Goal: Transaction & Acquisition: Purchase product/service

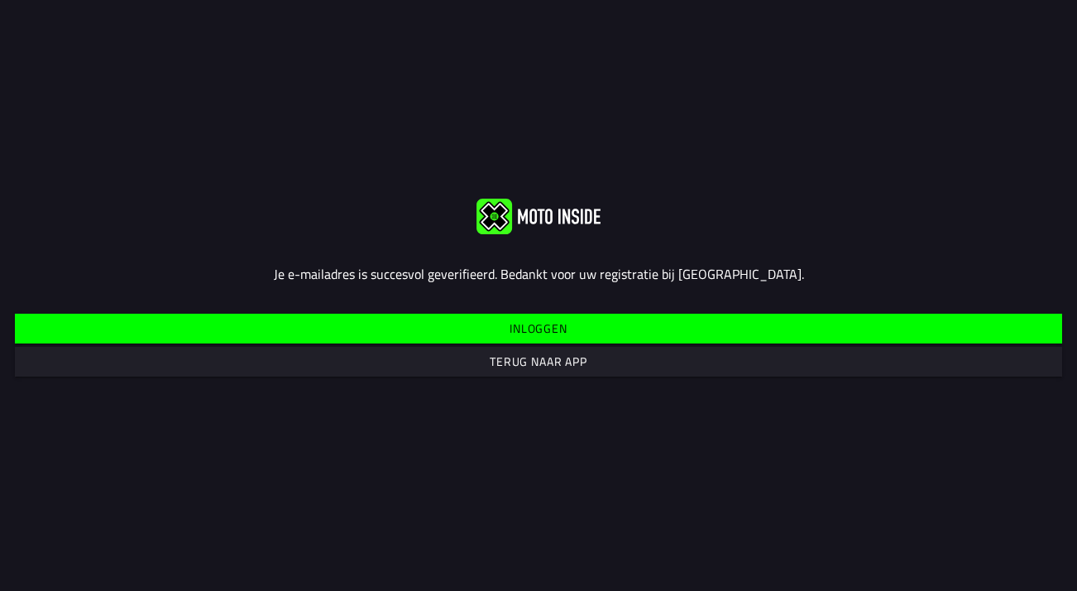
click at [587, 335] on span "Inloggen" at bounding box center [538, 329] width 1022 height 30
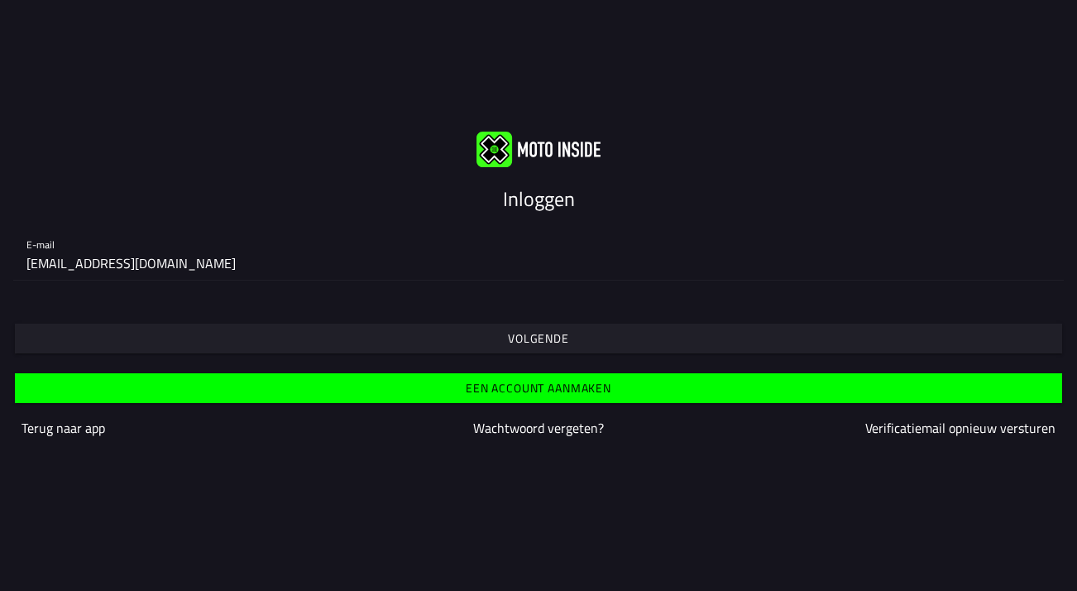
type input "[EMAIL_ADDRESS][DOMAIN_NAME]"
click at [587, 337] on span "Volgende" at bounding box center [538, 338] width 1022 height 30
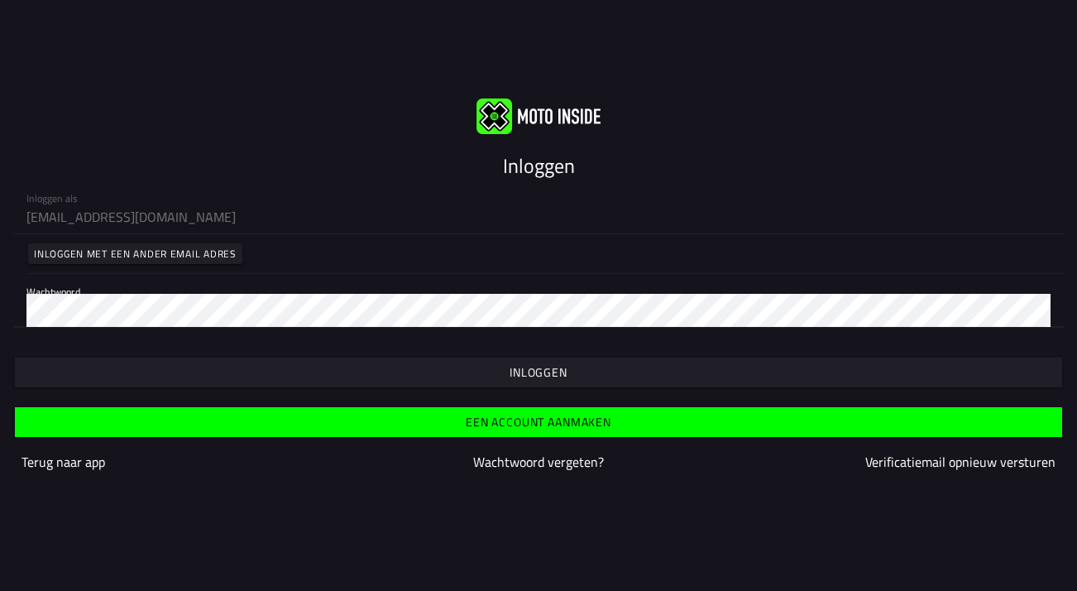
click at [575, 373] on span "button" at bounding box center [538, 372] width 1022 height 30
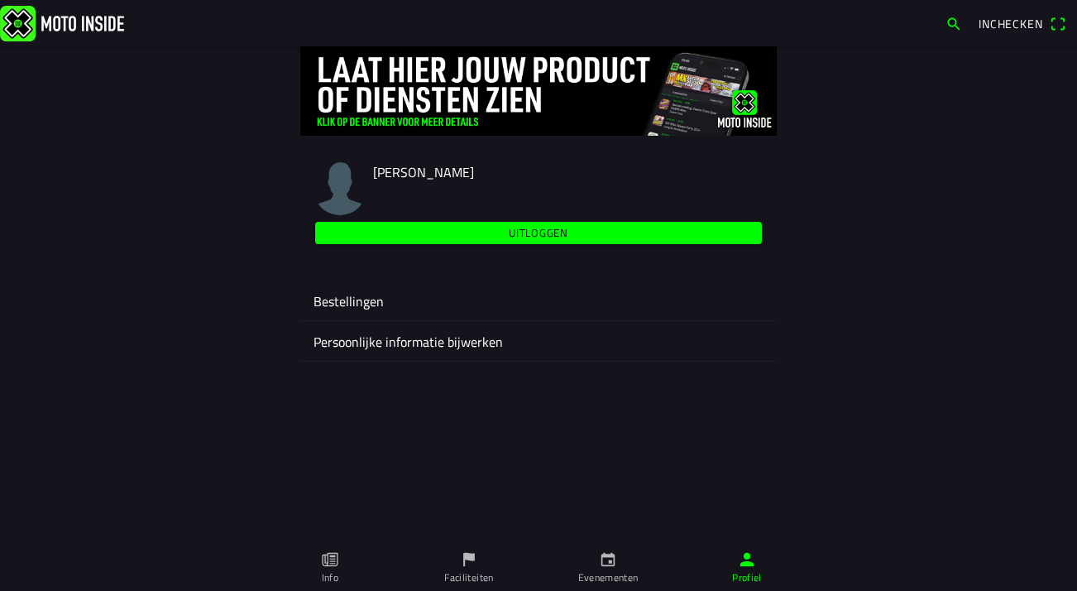
click at [455, 299] on ion-label "Bestellingen" at bounding box center [539, 301] width 450 height 20
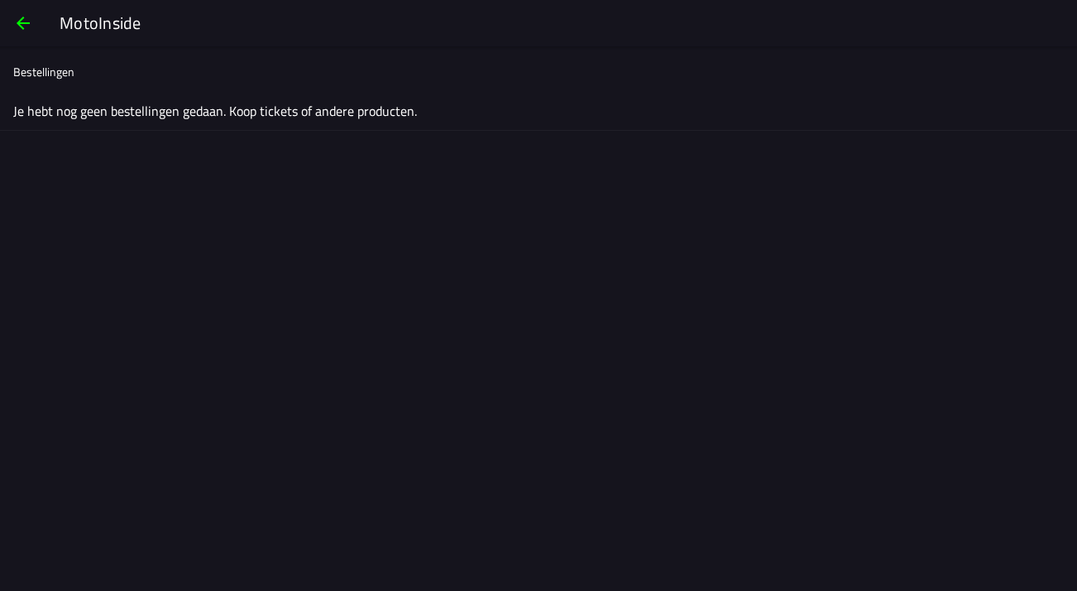
click at [235, 109] on ion-label "Je hebt nog geen bestellingen gedaan. Koop tickets of andere producten." at bounding box center [538, 111] width 1051 height 20
click at [27, 18] on span "button" at bounding box center [23, 23] width 20 height 40
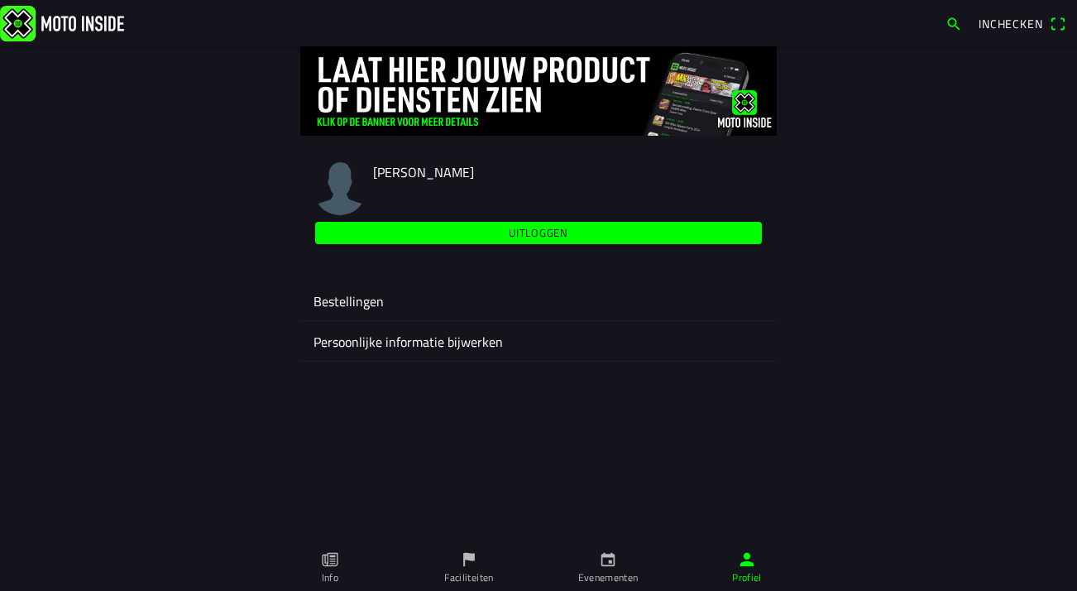
click at [471, 575] on ion-label "Faciliteiten" at bounding box center [468, 577] width 49 height 15
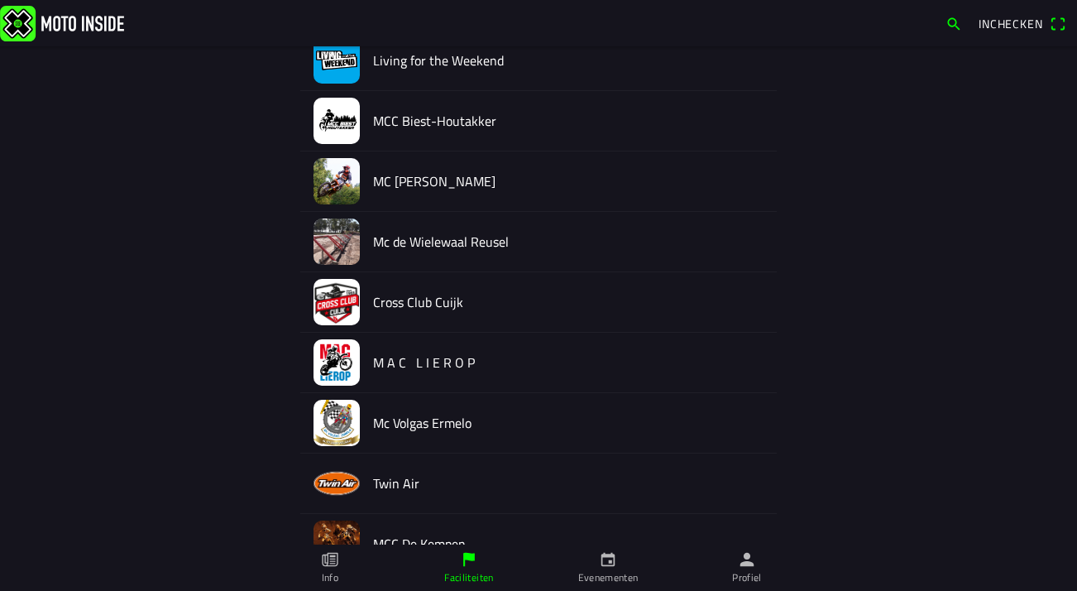
scroll to position [306, 0]
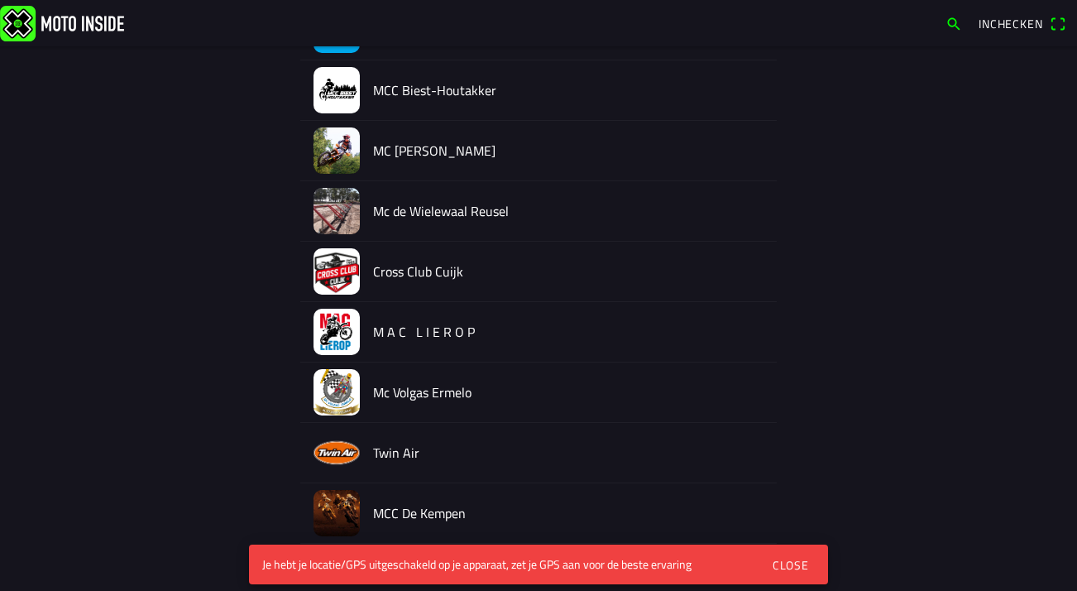
click at [944, 477] on div "FACILITEITEN Maken Type MC de Peelrijders - Nederweert-Eind Living for the Week…" at bounding box center [538, 485] width 1059 height 1490
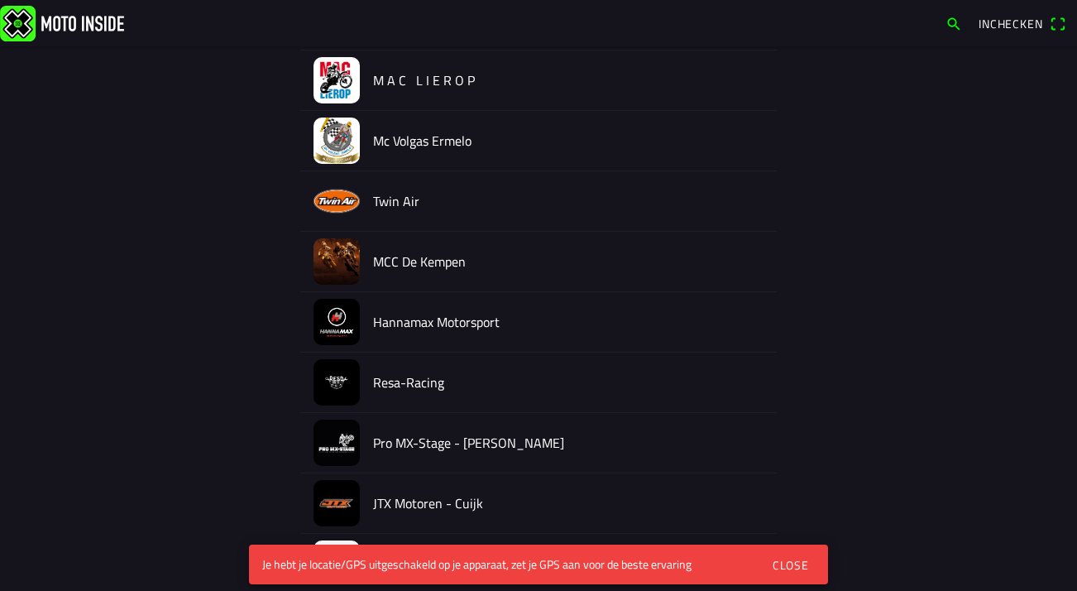
scroll to position [572, 0]
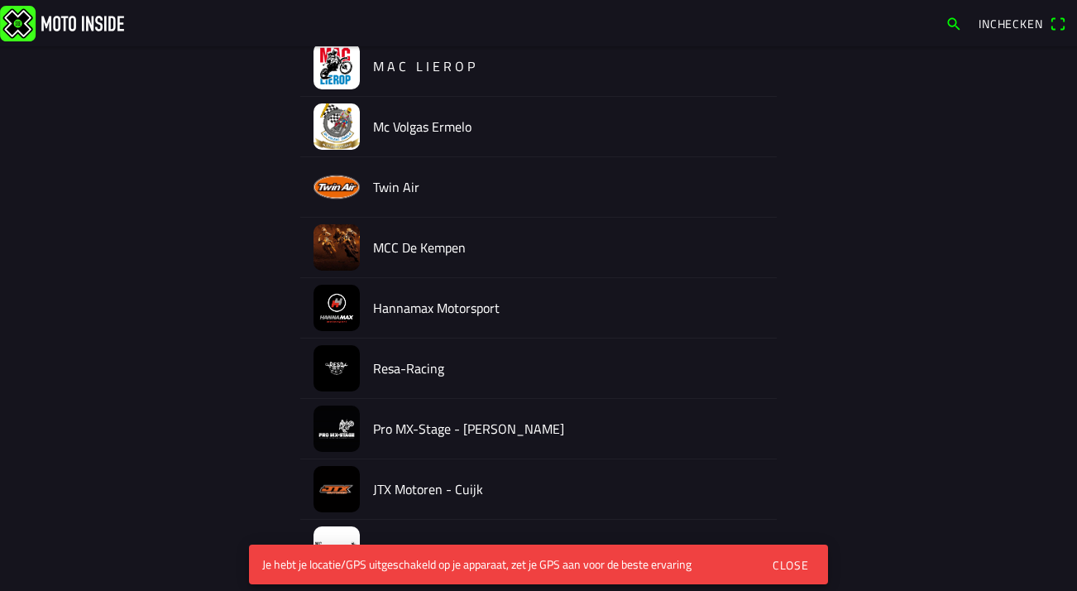
click at [788, 564] on div "Close" at bounding box center [791, 564] width 36 height 17
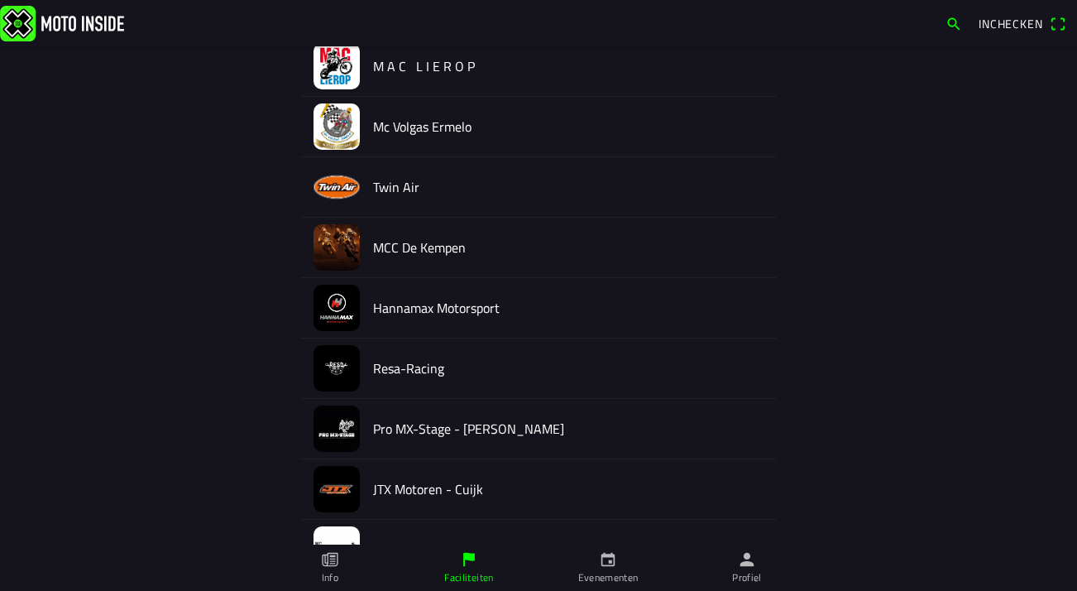
click at [614, 570] on ion-label "Evenementen" at bounding box center [608, 577] width 60 height 15
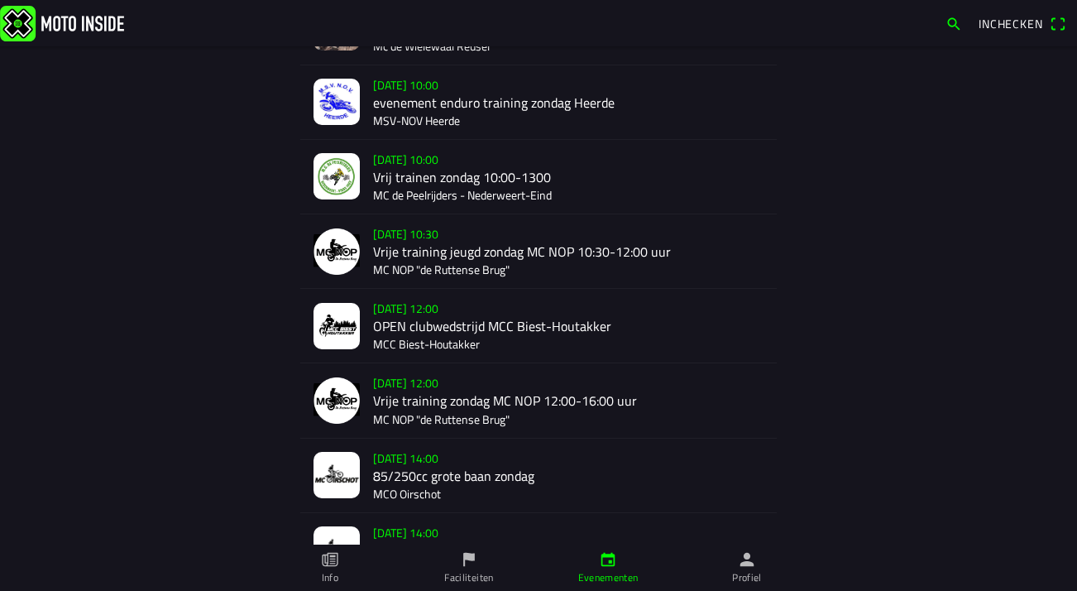
scroll to position [276, 0]
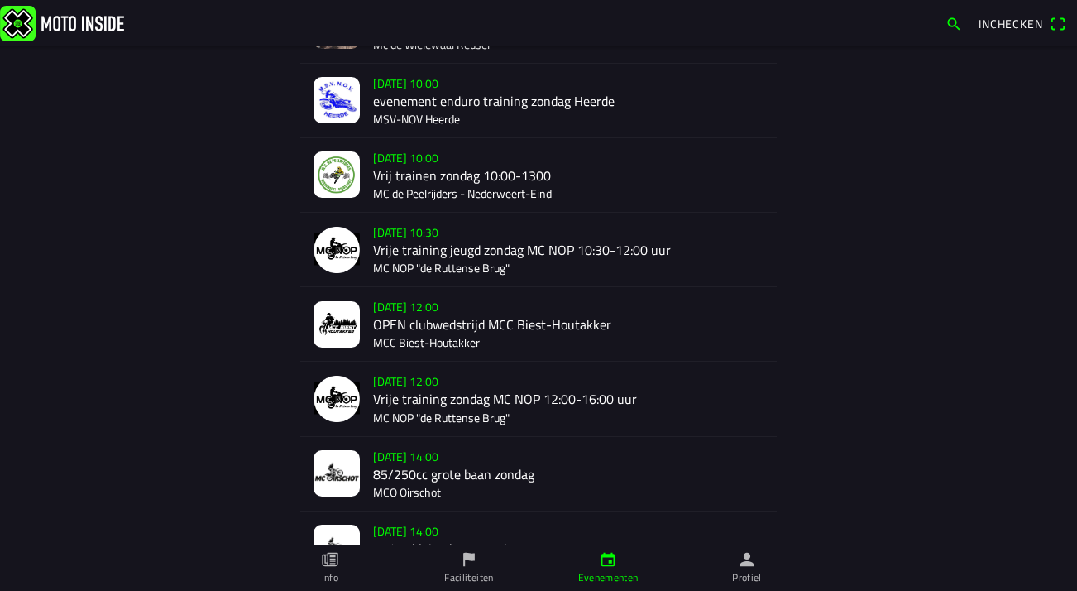
click at [517, 269] on div "[DATE] 10:30 Vrije training jeugd zondag MC NOP 10:30-12:00 uur MC NOP "de Rutt…" at bounding box center [568, 250] width 390 height 74
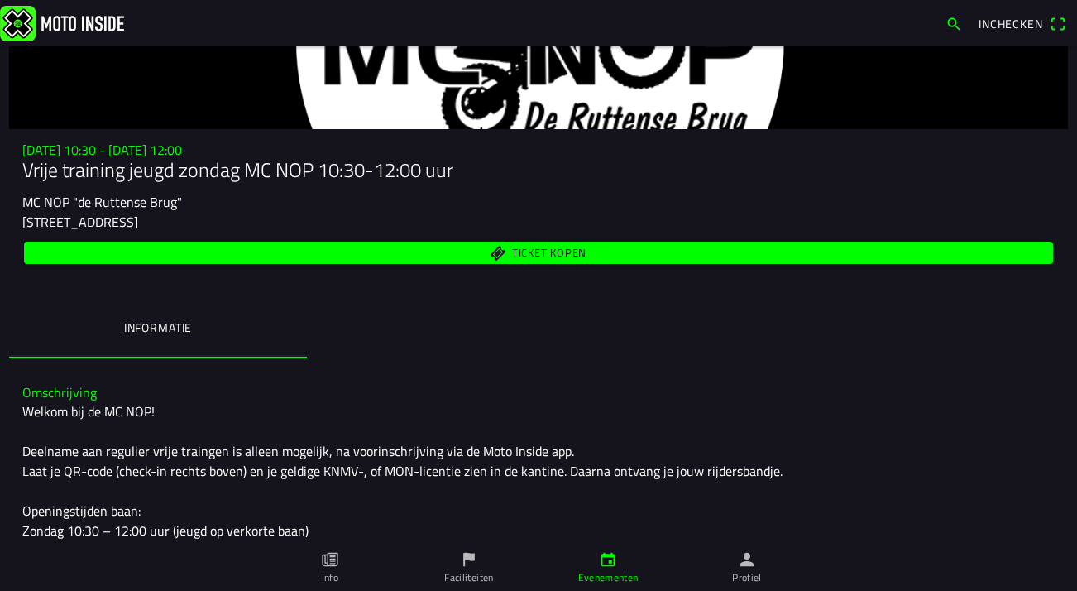
scroll to position [100, 0]
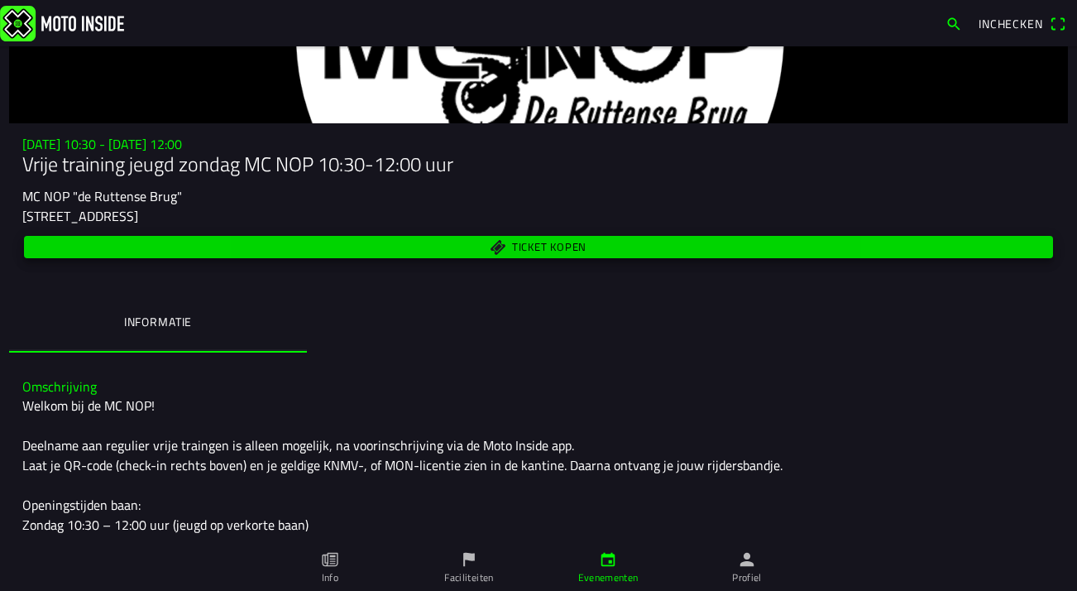
click at [524, 248] on span "Ticket kopen" at bounding box center [549, 247] width 74 height 11
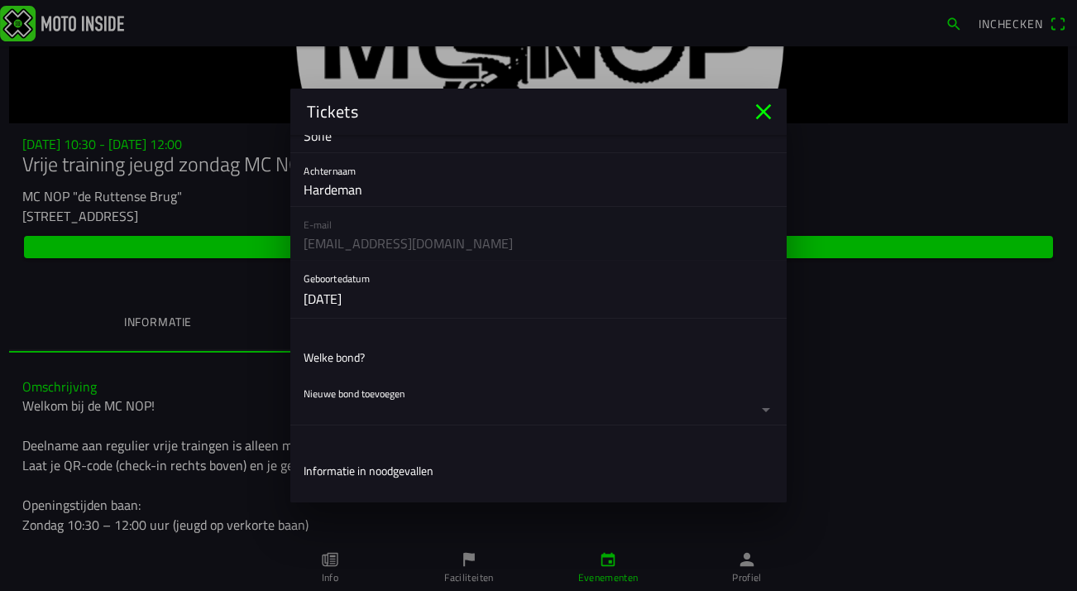
scroll to position [95, 0]
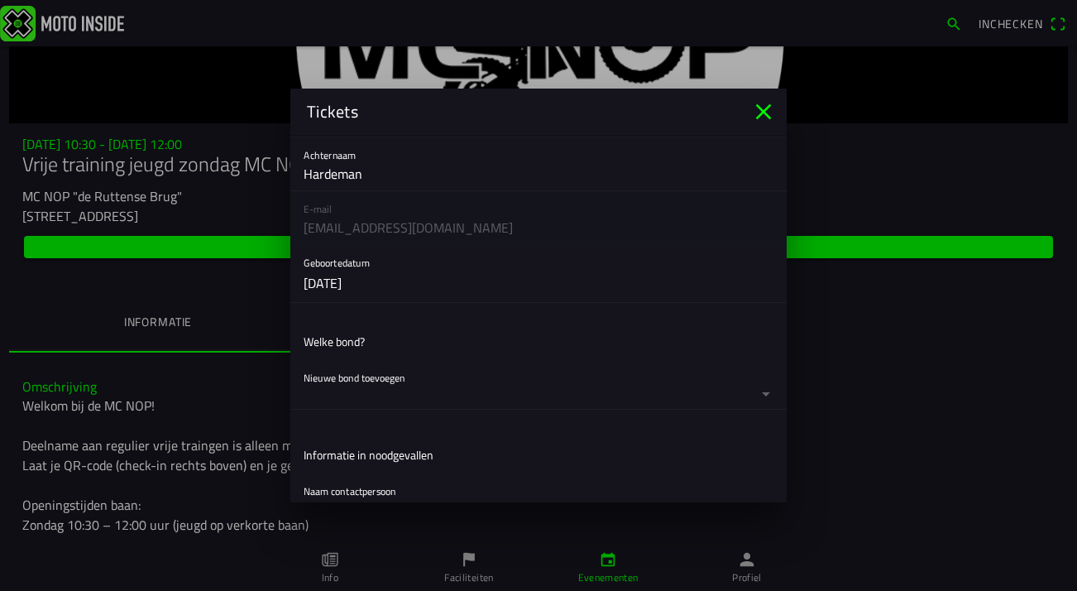
click at [501, 367] on button "button" at bounding box center [545, 384] width 483 height 49
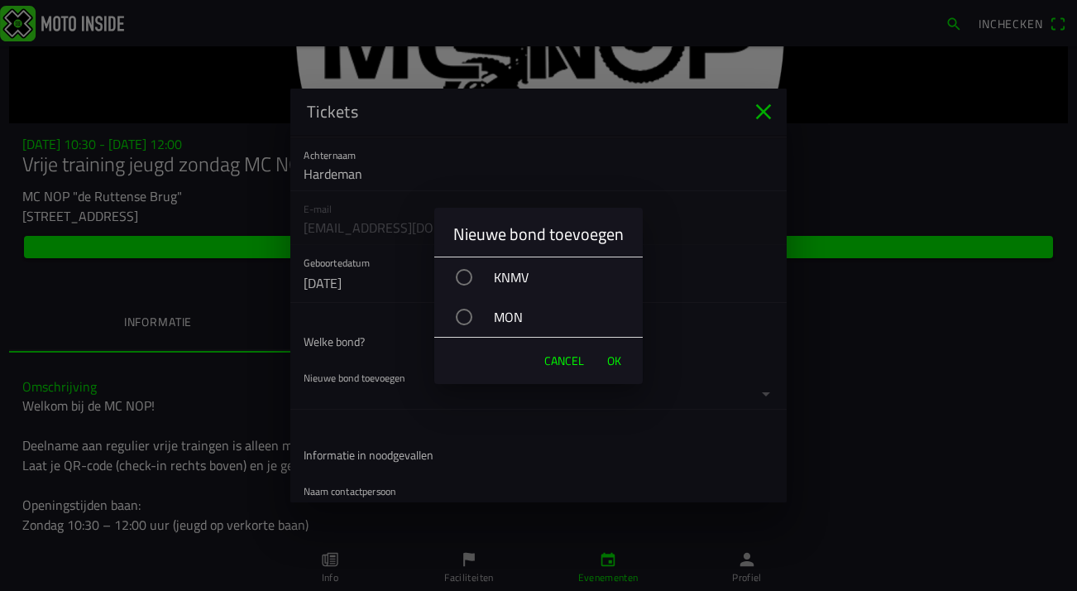
click at [515, 277] on div "KNMV" at bounding box center [547, 276] width 192 height 41
click at [615, 361] on span "OK" at bounding box center [614, 360] width 14 height 17
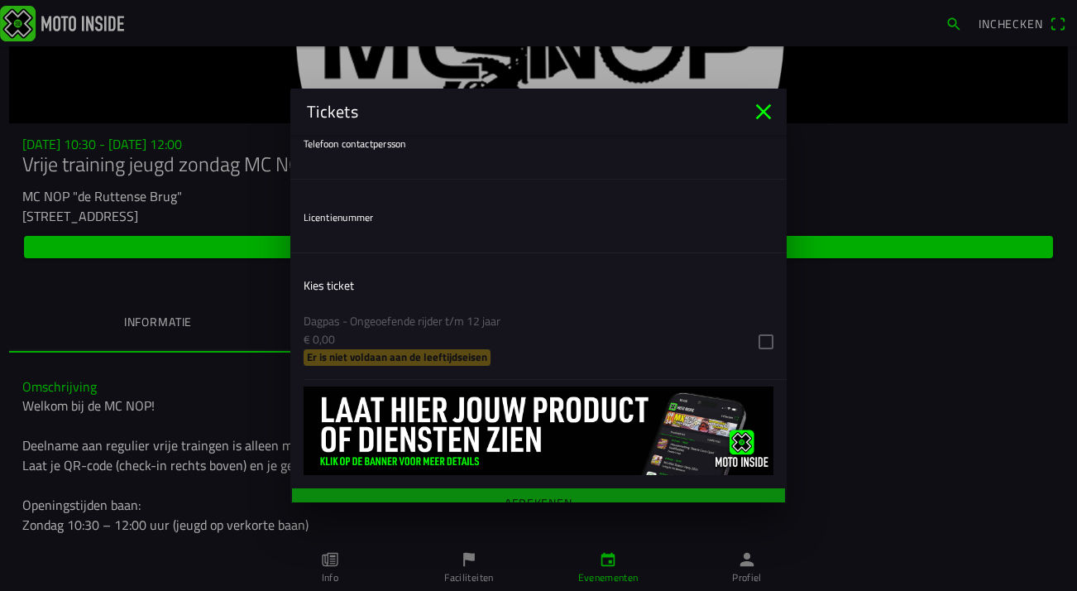
scroll to position [580, 0]
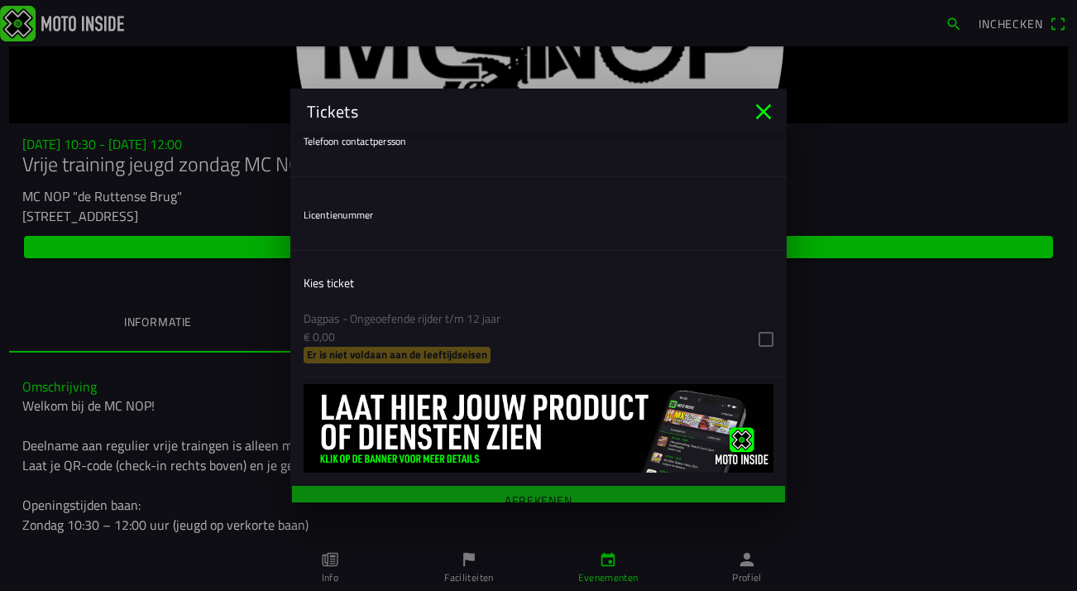
click at [764, 339] on ion-list "Kies ticket Dagpas - Ongeoefende rijder t/m 12 jaar € 0,00 Er is niet voldaan a…" at bounding box center [538, 320] width 496 height 127
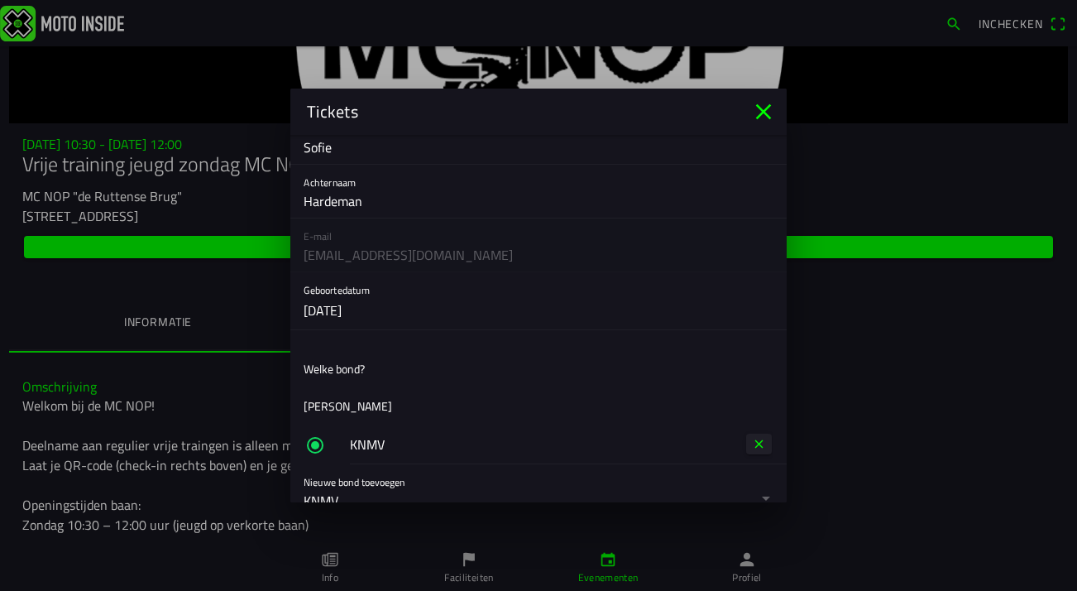
scroll to position [54, 0]
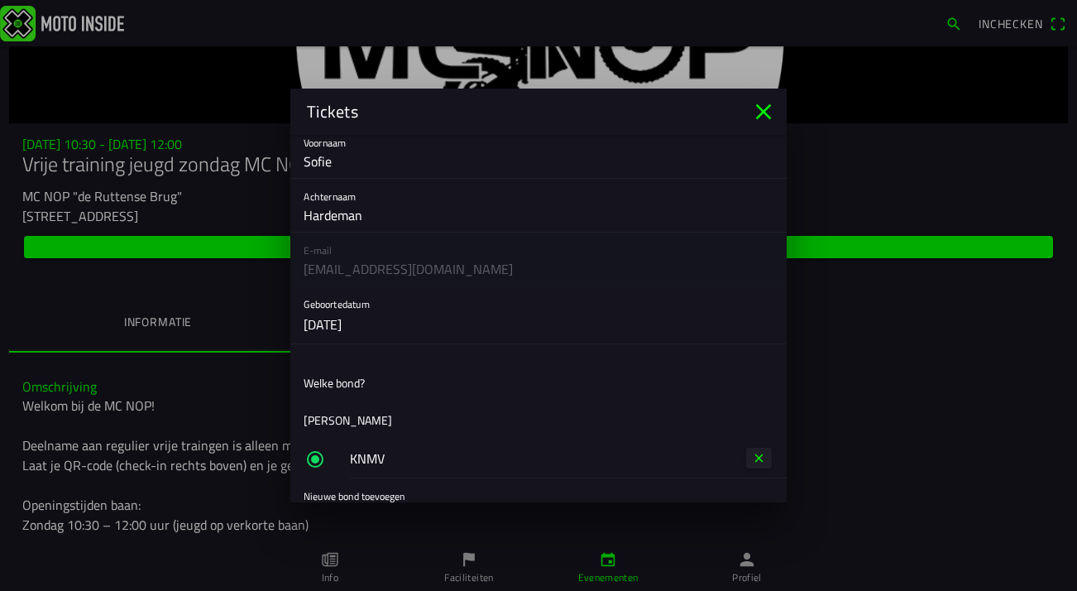
click at [432, 324] on button "button" at bounding box center [545, 314] width 483 height 57
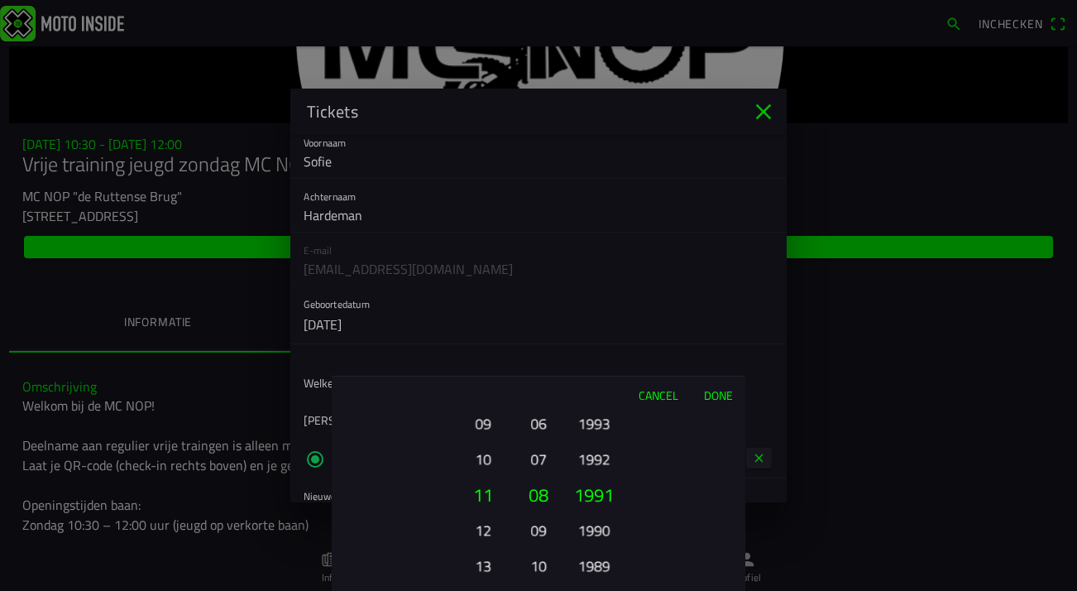
drag, startPoint x: 483, startPoint y: 464, endPoint x: 492, endPoint y: 393, distance: 71.7
click at [492, 393] on div "Cancel Done 01 02 03 04 05 06 07 08 09 10 11 12 13 14 15 16 17 18 19 20 21 22 2…" at bounding box center [539, 483] width 414 height 215
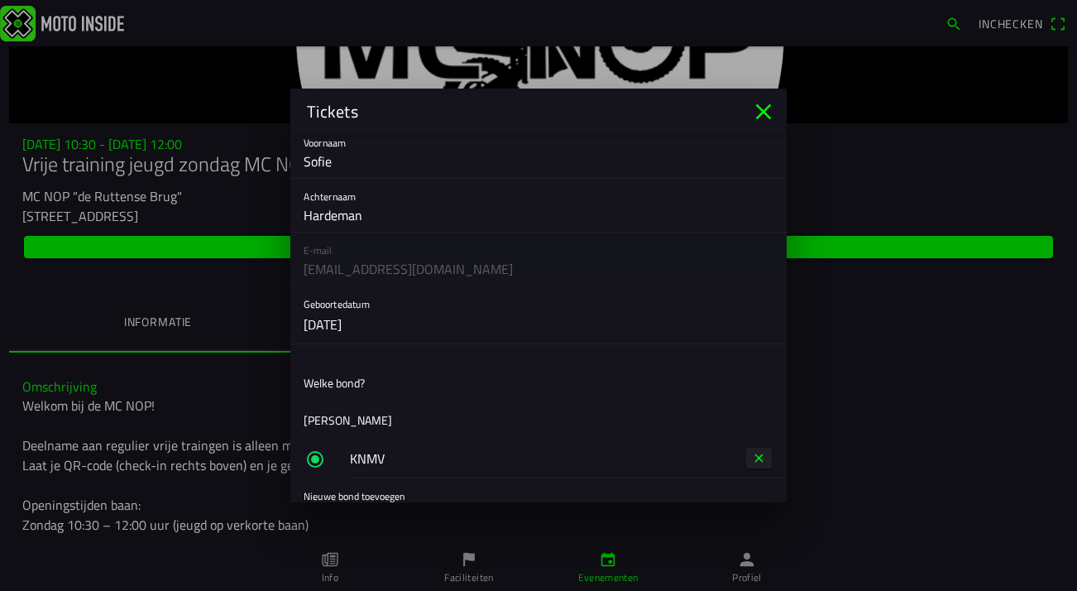
click at [397, 160] on ion-backdrop at bounding box center [538, 295] width 1077 height 591
drag, startPoint x: 391, startPoint y: 160, endPoint x: 366, endPoint y: 160, distance: 24.8
click at [366, 160] on input "Sofie" at bounding box center [539, 161] width 470 height 33
click at [687, 330] on button "button" at bounding box center [545, 314] width 483 height 57
click at [762, 107] on ion-backdrop at bounding box center [538, 295] width 1077 height 591
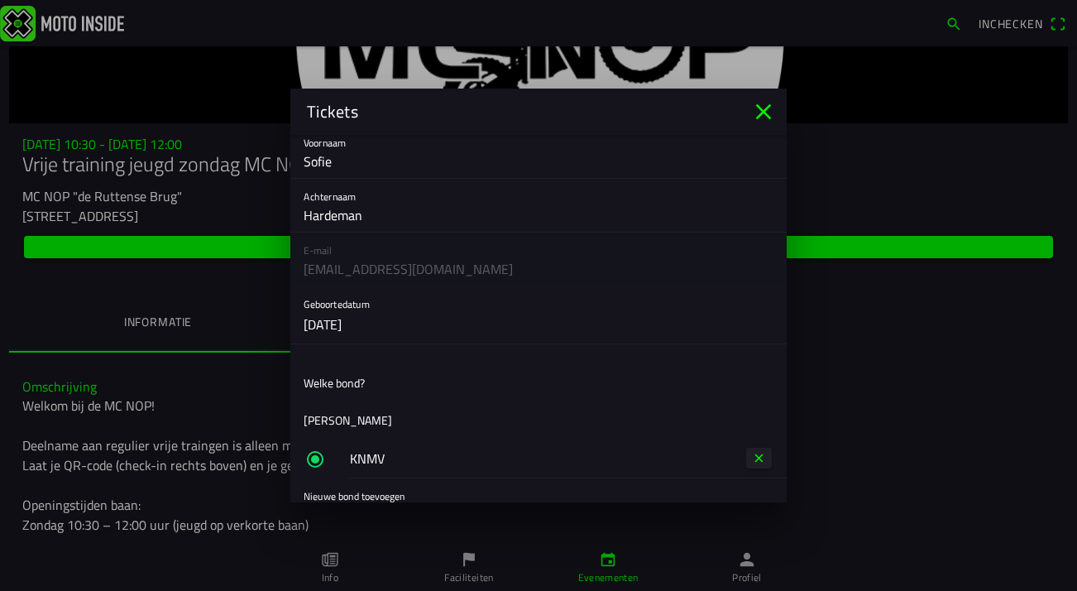
click at [762, 107] on icon "close" at bounding box center [763, 111] width 26 height 26
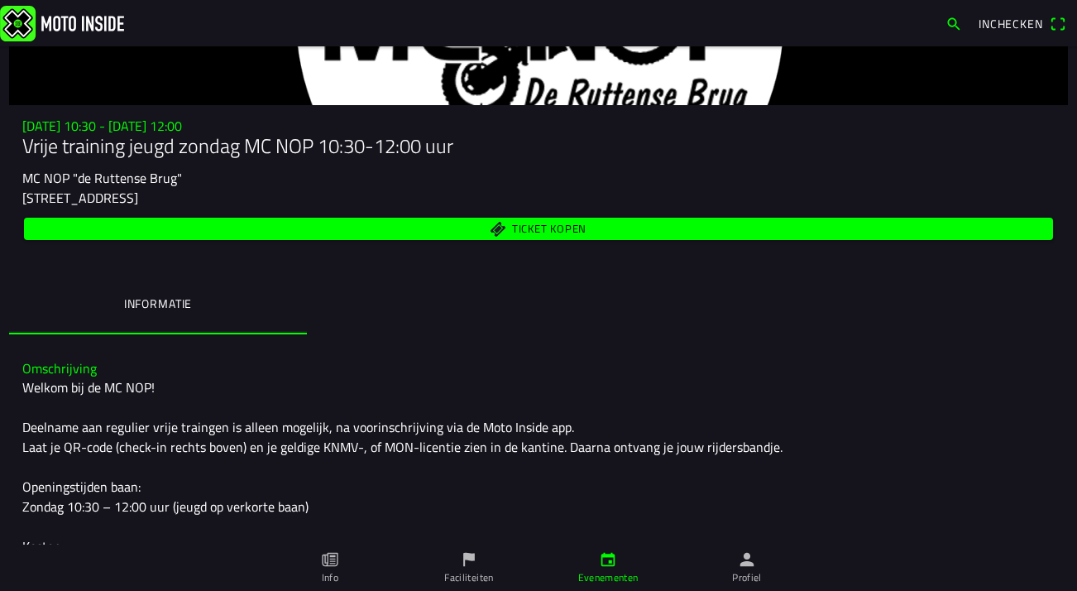
scroll to position [0, 0]
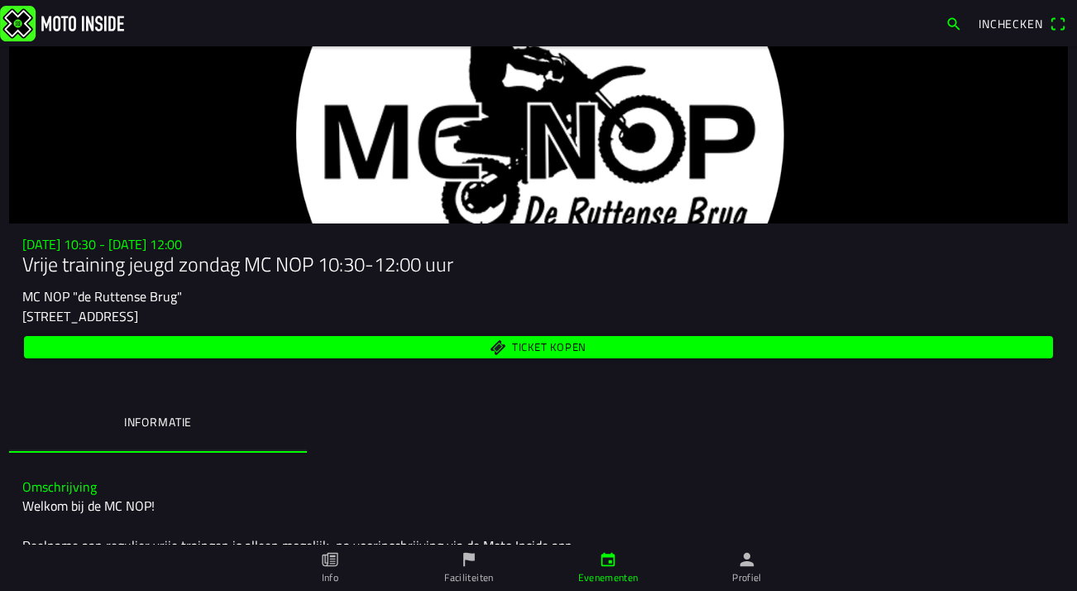
click at [452, 355] on span "Ticket kopen" at bounding box center [539, 347] width 1010 height 22
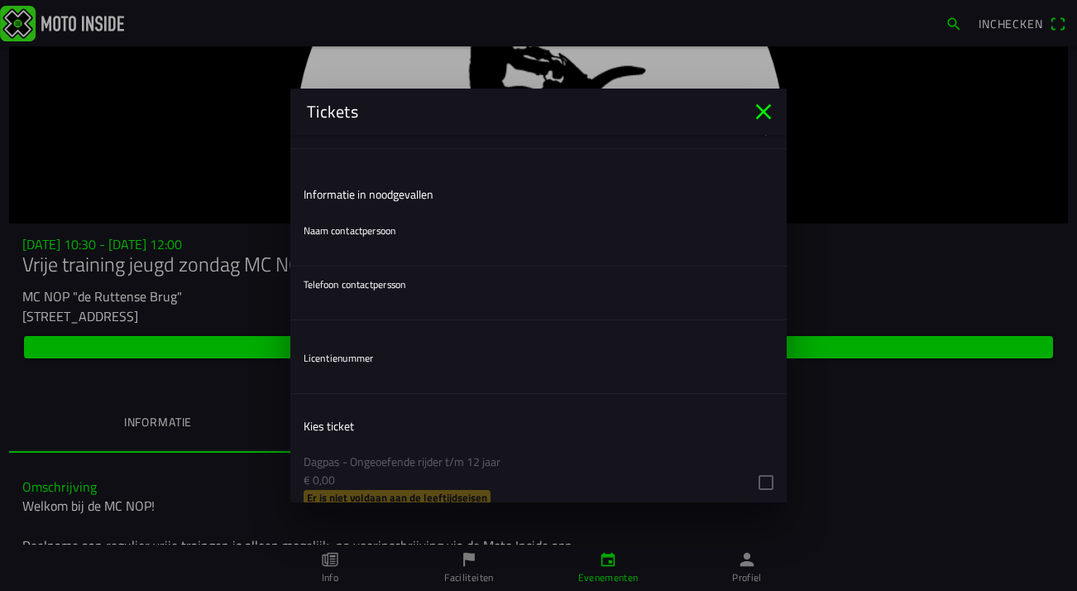
scroll to position [515, 0]
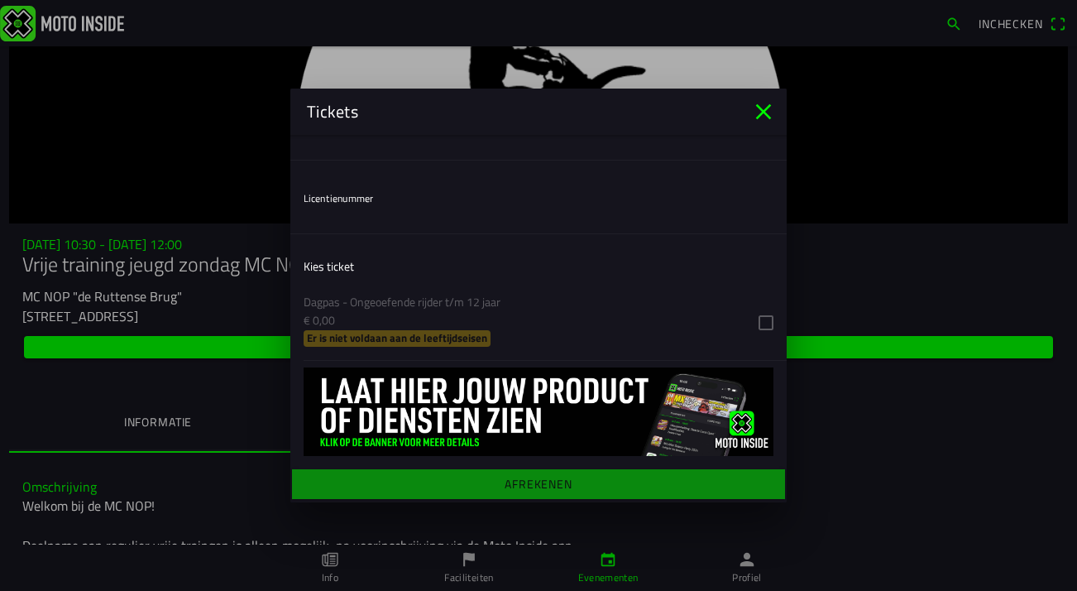
click at [765, 326] on ion-list "Kies ticket Dagpas - Ongeoefende rijder t/m 12 jaar € 0,00 Er is niet voldaan a…" at bounding box center [538, 304] width 496 height 127
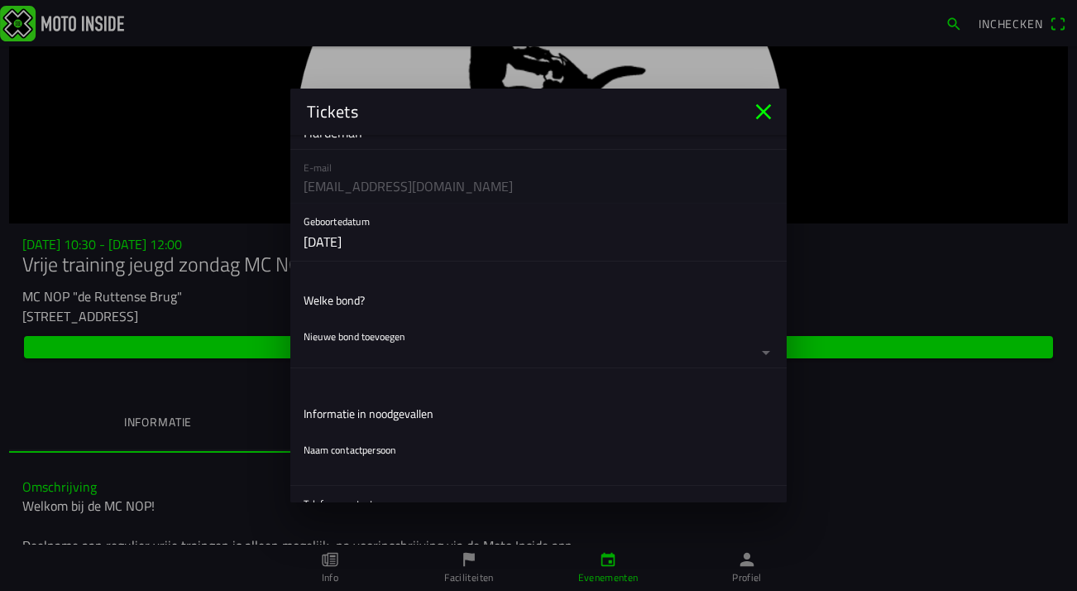
scroll to position [147, 0]
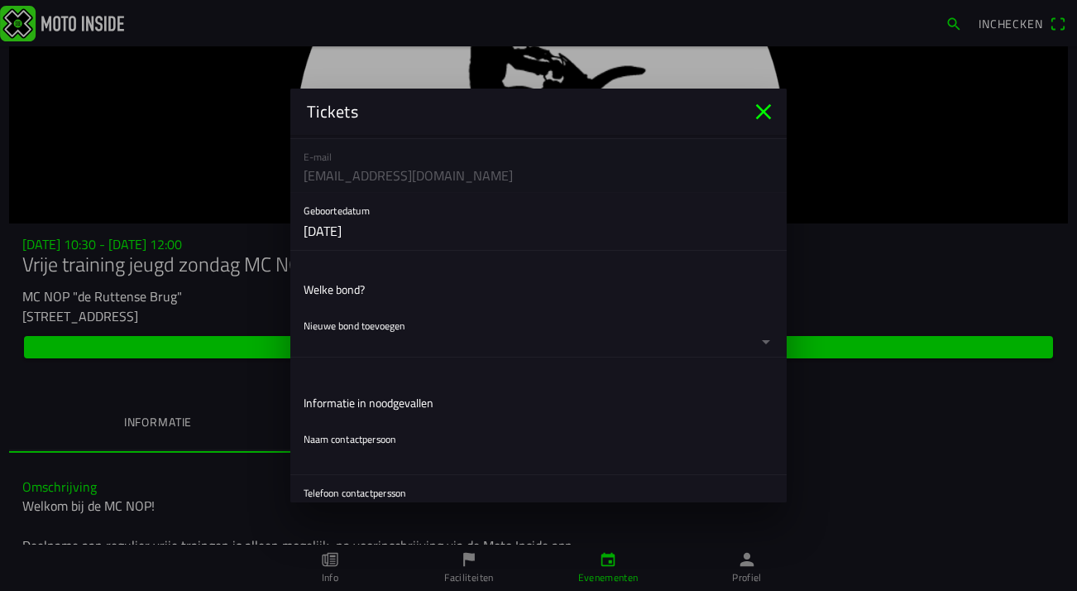
click at [466, 335] on button "button" at bounding box center [545, 332] width 483 height 49
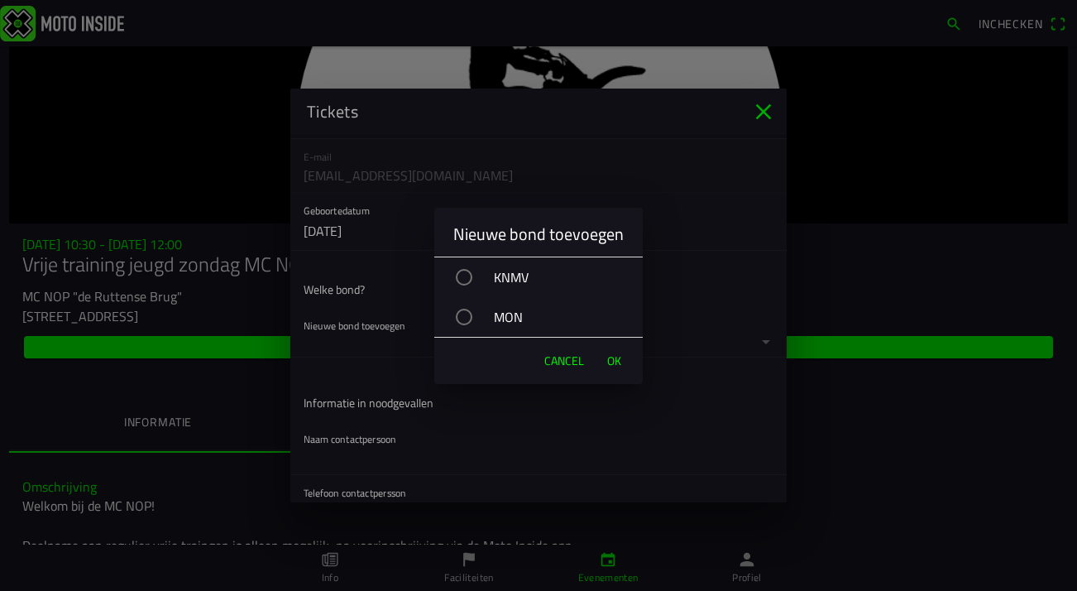
click at [505, 273] on div "KNMV" at bounding box center [547, 276] width 192 height 41
click at [611, 362] on span "OK" at bounding box center [614, 360] width 14 height 17
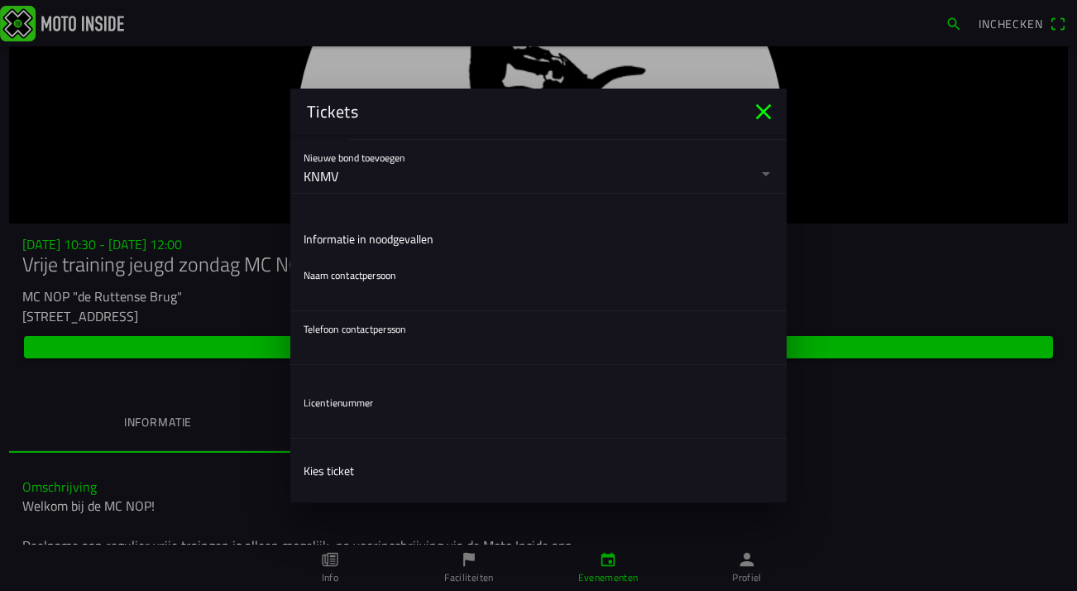
scroll to position [391, 0]
click at [424, 275] on div "Naam contactpersoon" at bounding box center [539, 284] width 470 height 53
click at [333, 275] on div "Naam contactpersoon" at bounding box center [539, 284] width 470 height 53
click at [332, 309] on input "text" at bounding box center [539, 294] width 470 height 33
type input "Sofie"
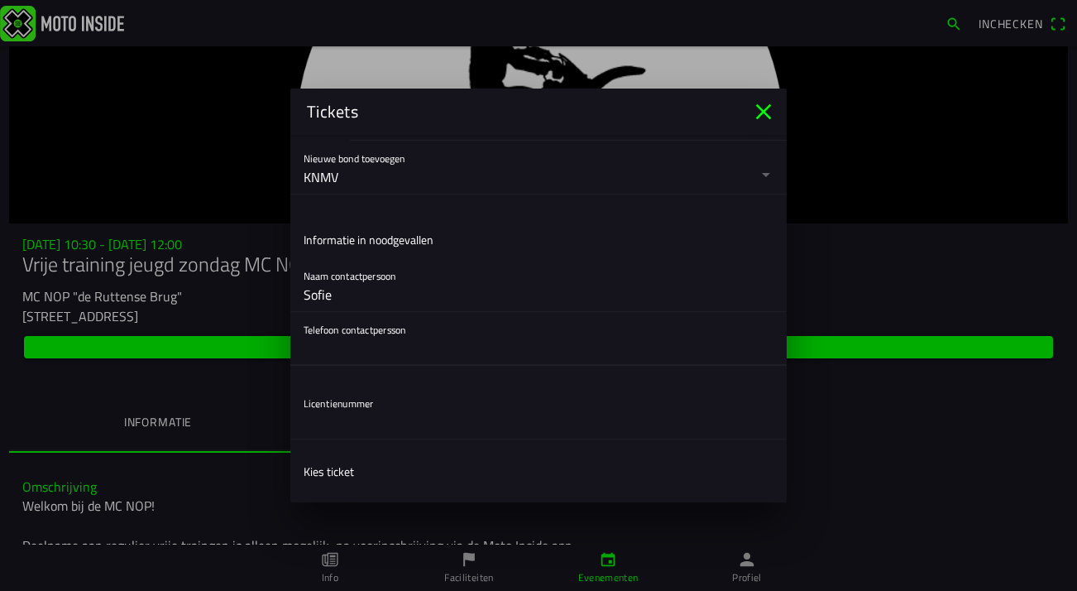
click at [331, 358] on input "text" at bounding box center [539, 348] width 470 height 33
type input "0627224601"
click at [314, 422] on input "text" at bounding box center [539, 421] width 470 height 33
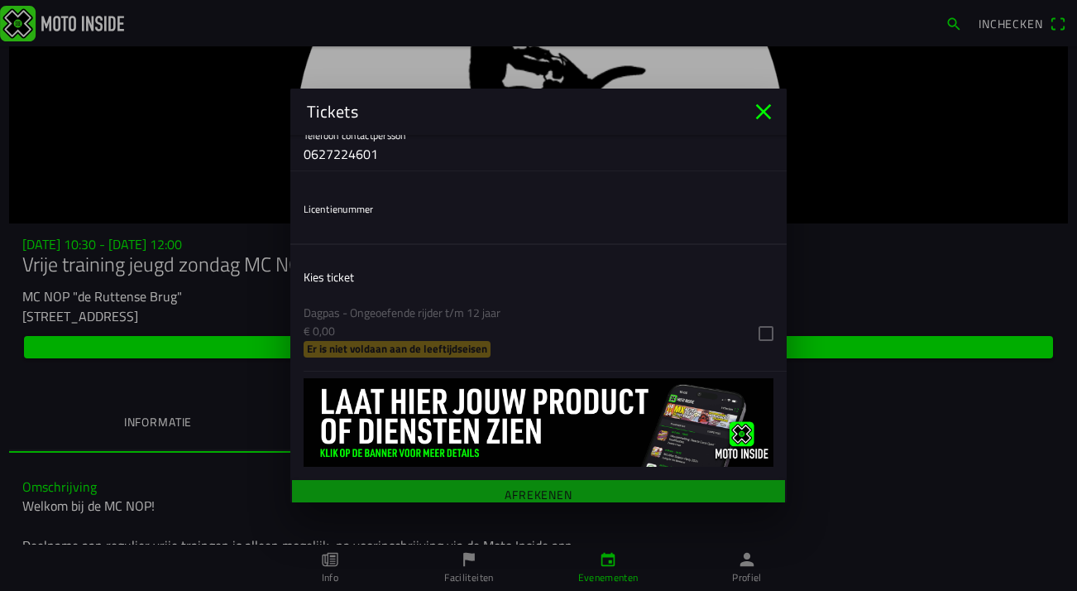
scroll to position [596, 0]
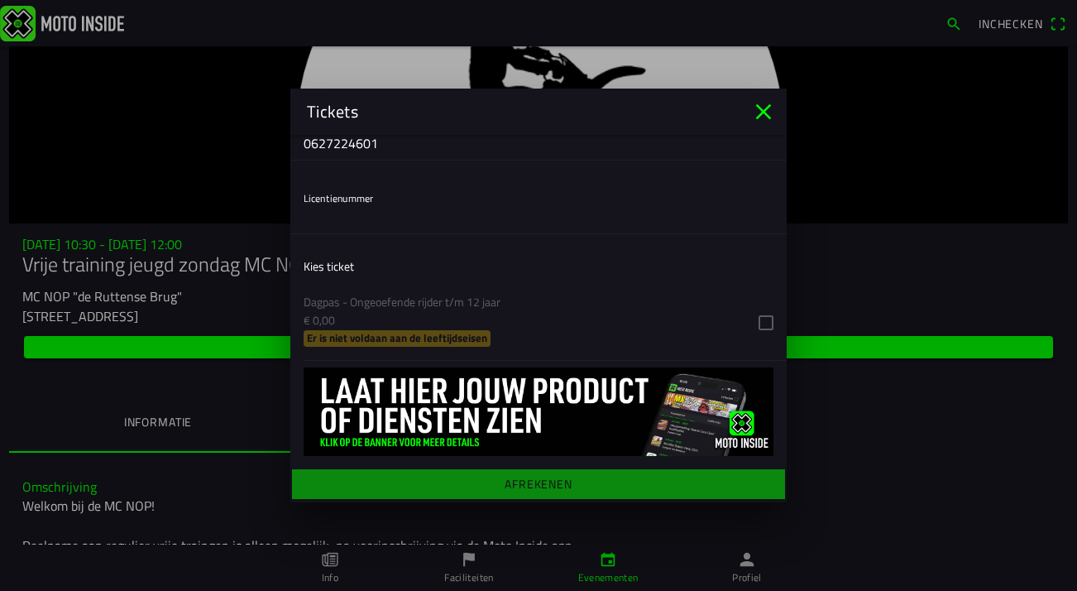
click at [770, 328] on ion-list "Kies ticket Dagpas - Ongeoefende rijder t/m 12 jaar € 0,00 Er is niet voldaan a…" at bounding box center [538, 304] width 496 height 127
click at [764, 115] on icon "close" at bounding box center [763, 111] width 26 height 26
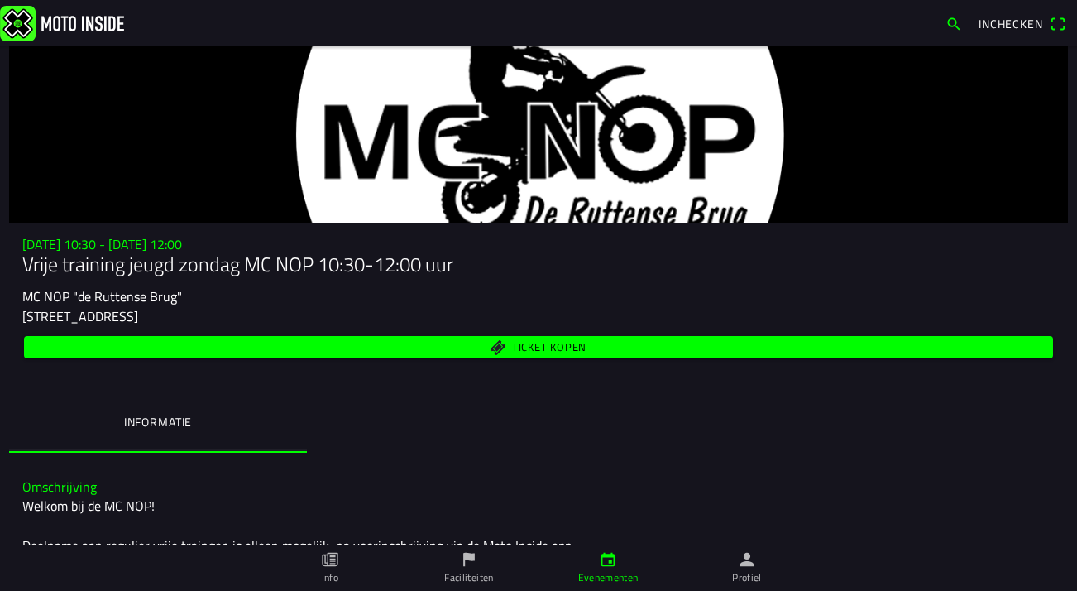
click at [995, 26] on span "Inchecken" at bounding box center [1011, 23] width 65 height 17
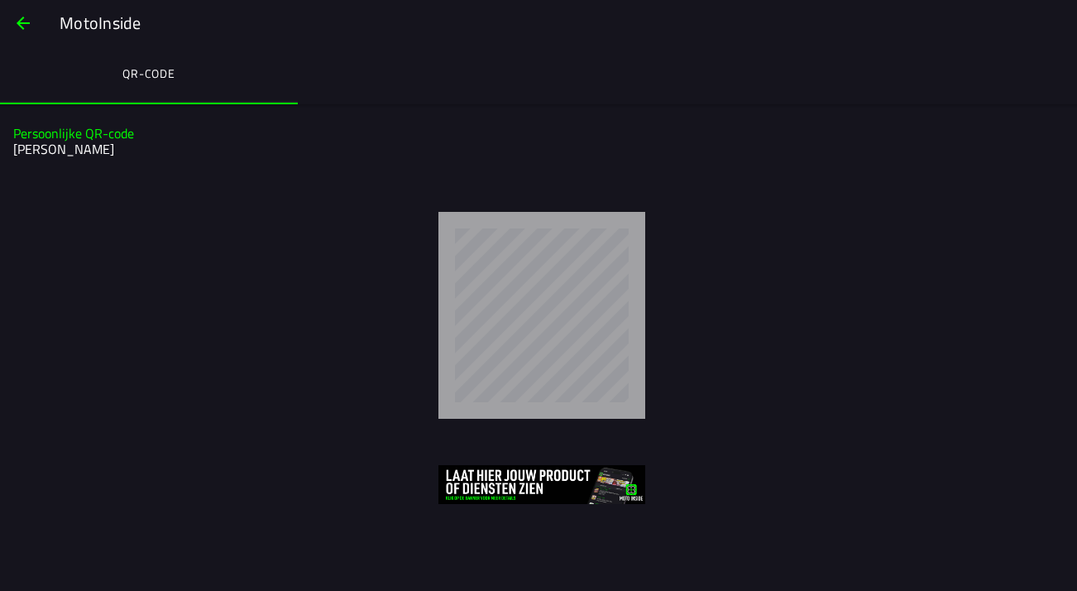
click at [20, 23] on span "button" at bounding box center [23, 23] width 20 height 40
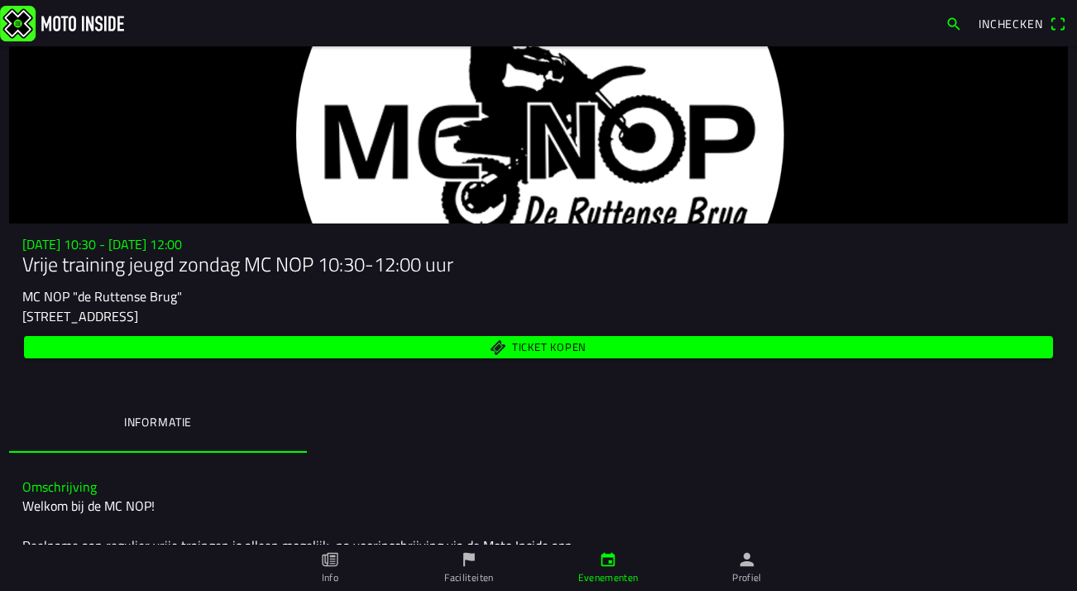
click at [1027, 27] on span "Inchecken" at bounding box center [1011, 23] width 65 height 17
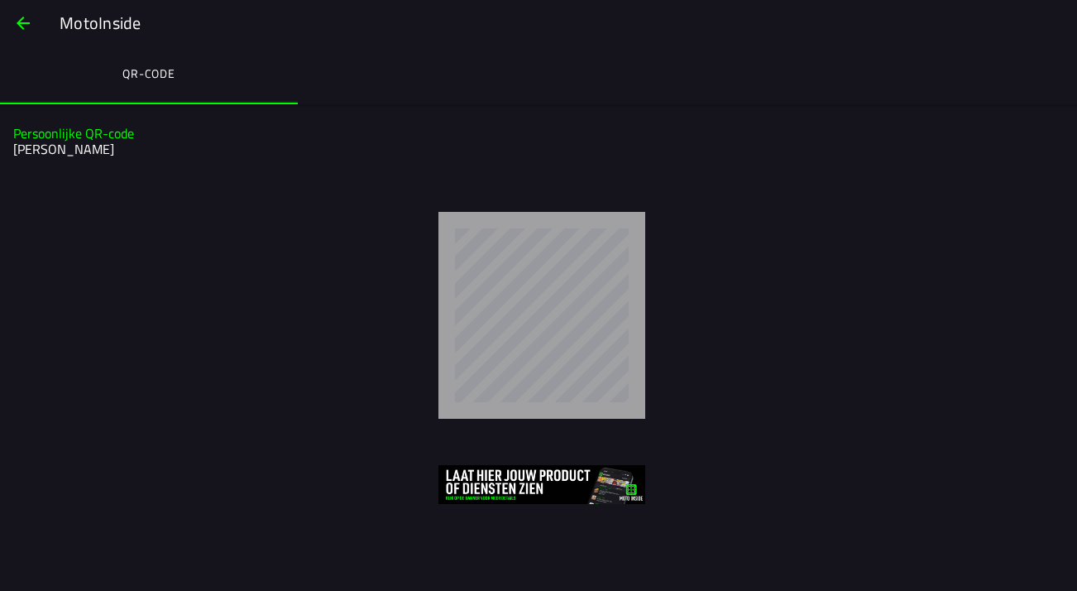
click at [26, 16] on span "button" at bounding box center [23, 23] width 20 height 40
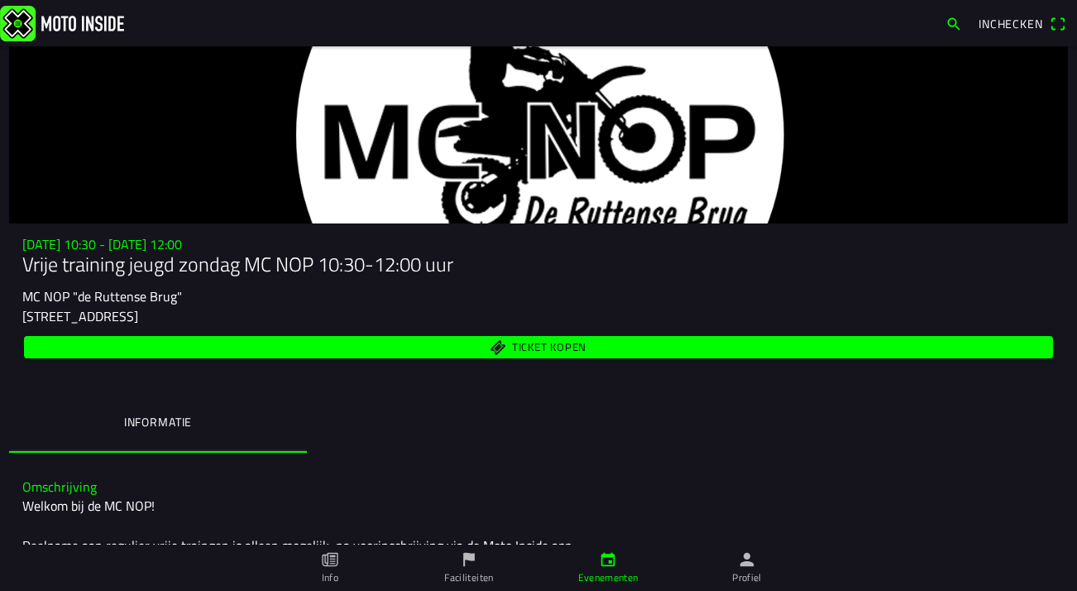
click at [26, 16] on img at bounding box center [62, 23] width 124 height 36
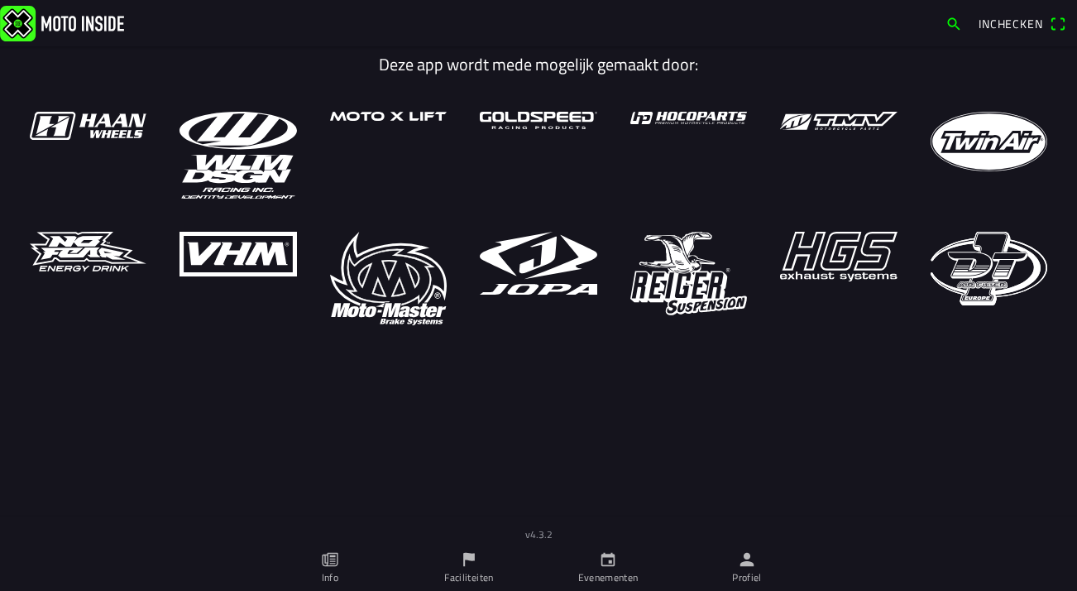
click at [997, 26] on span "Inchecken" at bounding box center [1011, 23] width 65 height 17
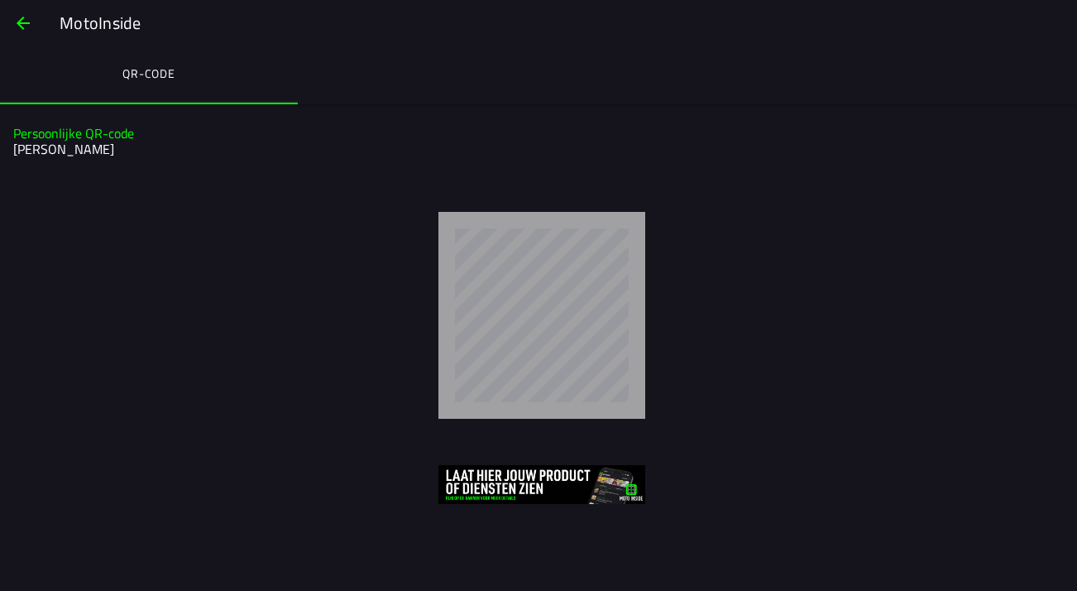
click at [42, 36] on ion-back-button at bounding box center [23, 23] width 40 height 40
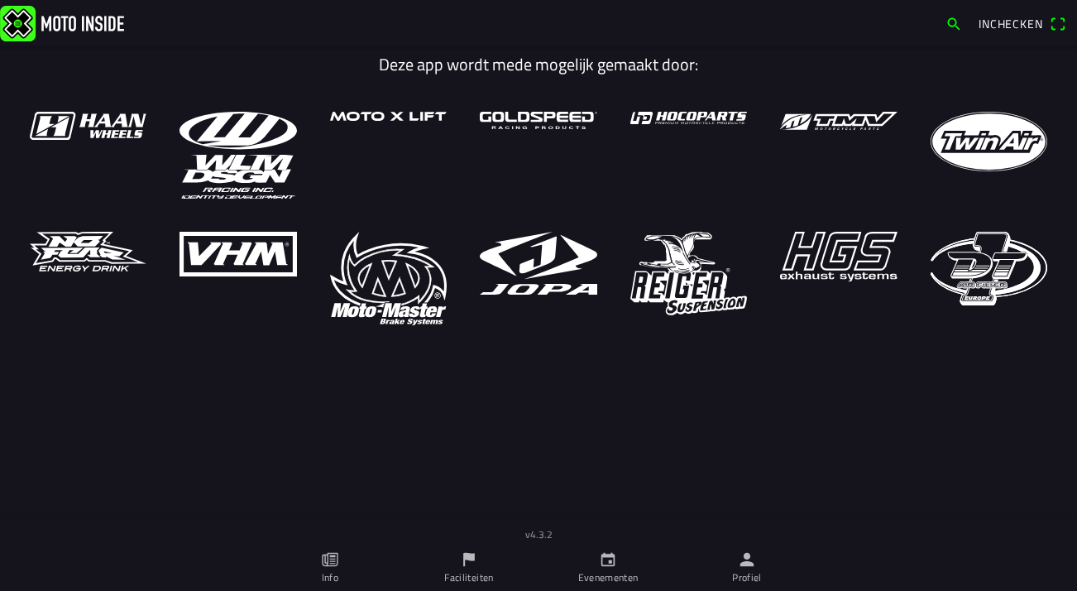
click at [14, 25] on img at bounding box center [62, 23] width 124 height 36
click at [754, 567] on icon "person" at bounding box center [747, 559] width 18 height 18
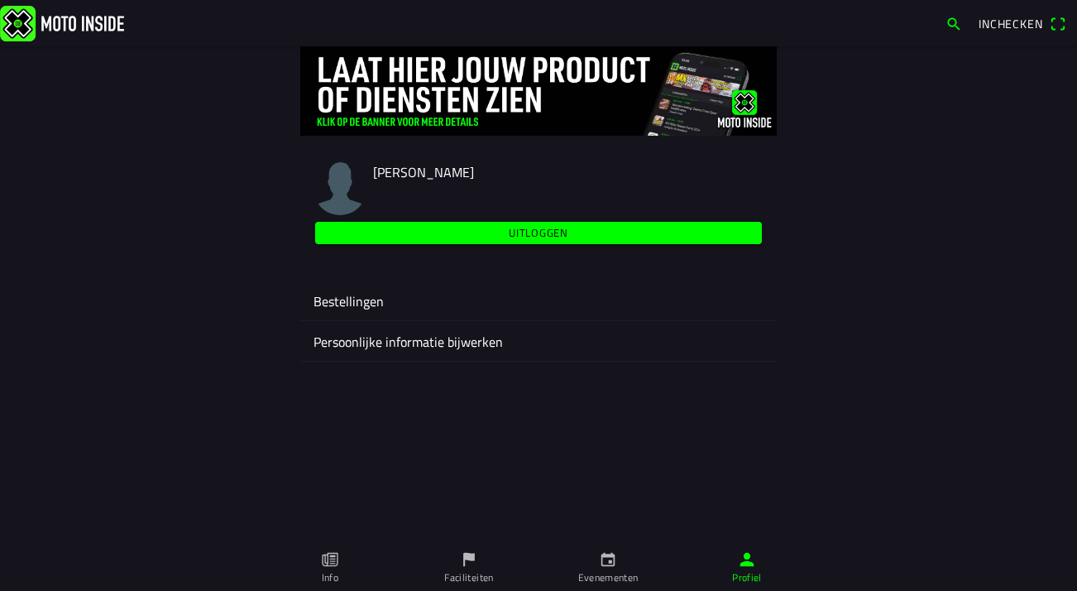
click at [469, 232] on span "Uitloggen" at bounding box center [539, 233] width 428 height 22
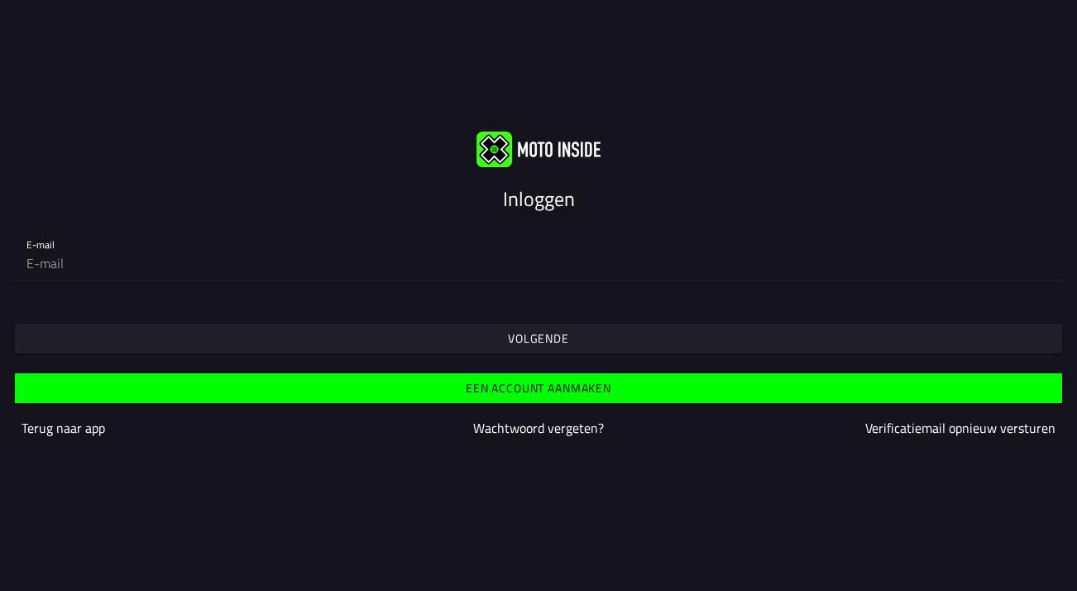
type input "[EMAIL_ADDRESS][DOMAIN_NAME]"
click at [0, 0] on slot "Een account aanmaken" at bounding box center [0, 0] width 0 height 0
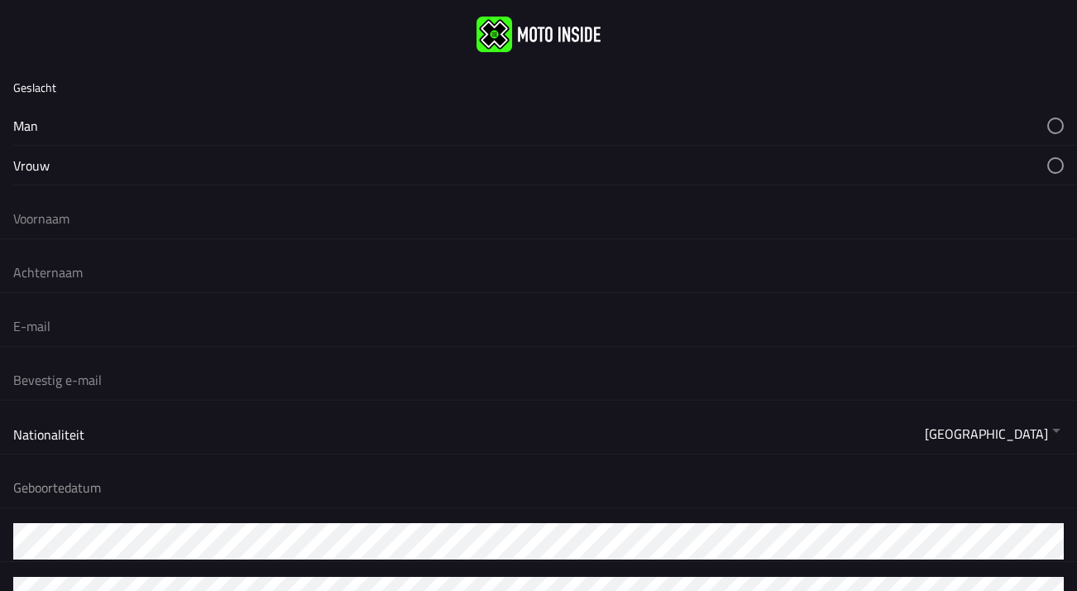
click at [28, 123] on button "button" at bounding box center [545, 125] width 1064 height 39
click at [60, 235] on input "text" at bounding box center [538, 218] width 1051 height 36
type input "Maleek"
click at [58, 268] on input "text" at bounding box center [538, 272] width 1051 height 36
type input "Hardeman"
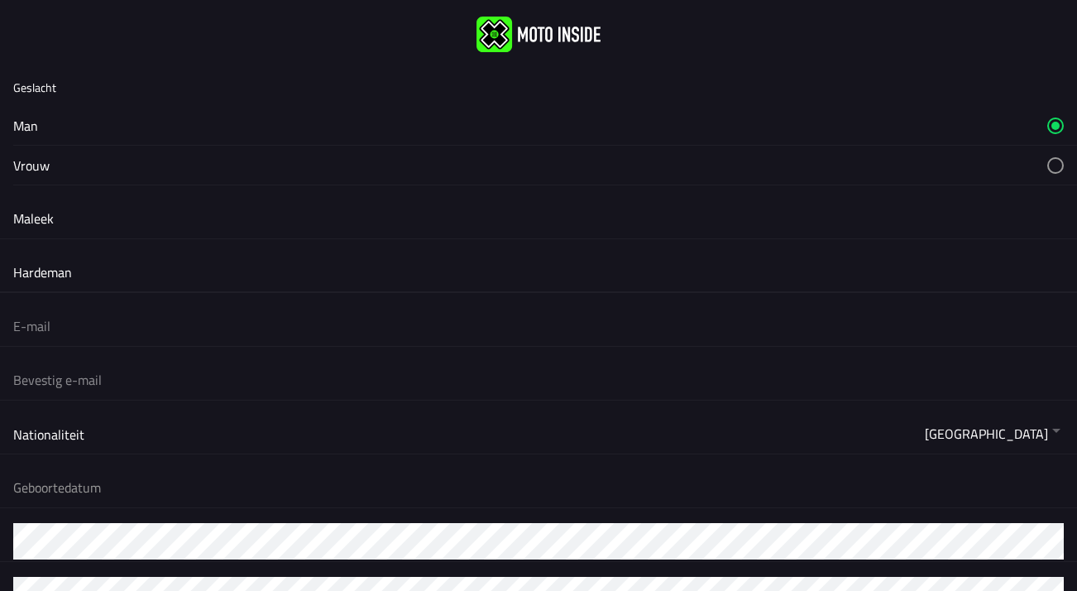
click at [60, 328] on input "email" at bounding box center [538, 326] width 1051 height 36
type input "[EMAIL_ADDRESS][DOMAIN_NAME]"
click at [15, 378] on input "email" at bounding box center [538, 380] width 1051 height 36
type input "[EMAIL_ADDRESS][DOMAIN_NAME]"
click at [1047, 444] on button "button" at bounding box center [545, 434] width 1064 height 40
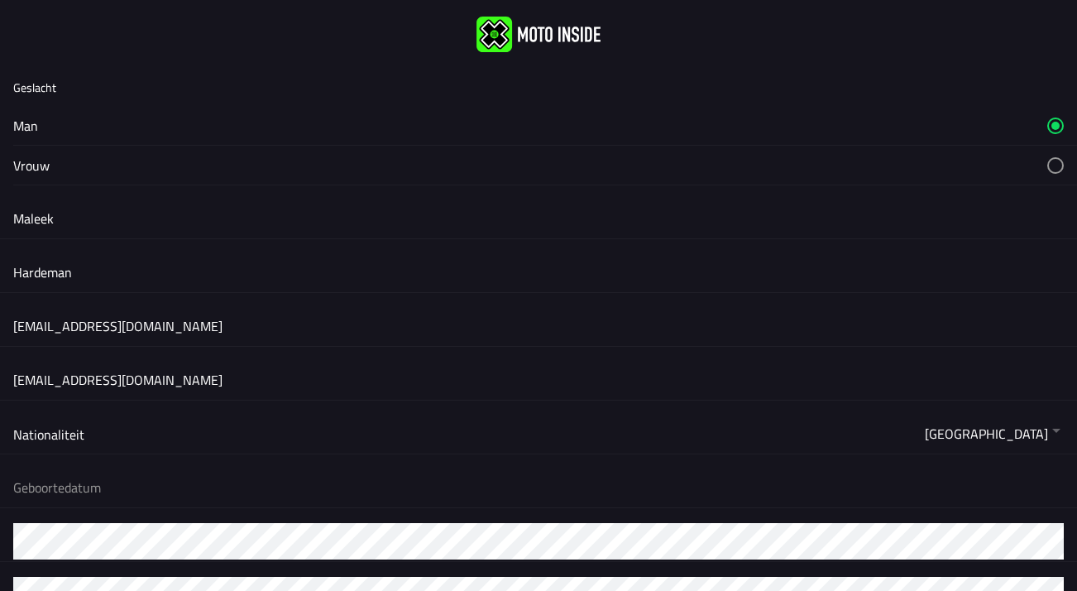
click at [731, 505] on ion-backdrop at bounding box center [538, 295] width 1077 height 591
click at [169, 489] on button "button" at bounding box center [545, 487] width 1064 height 40
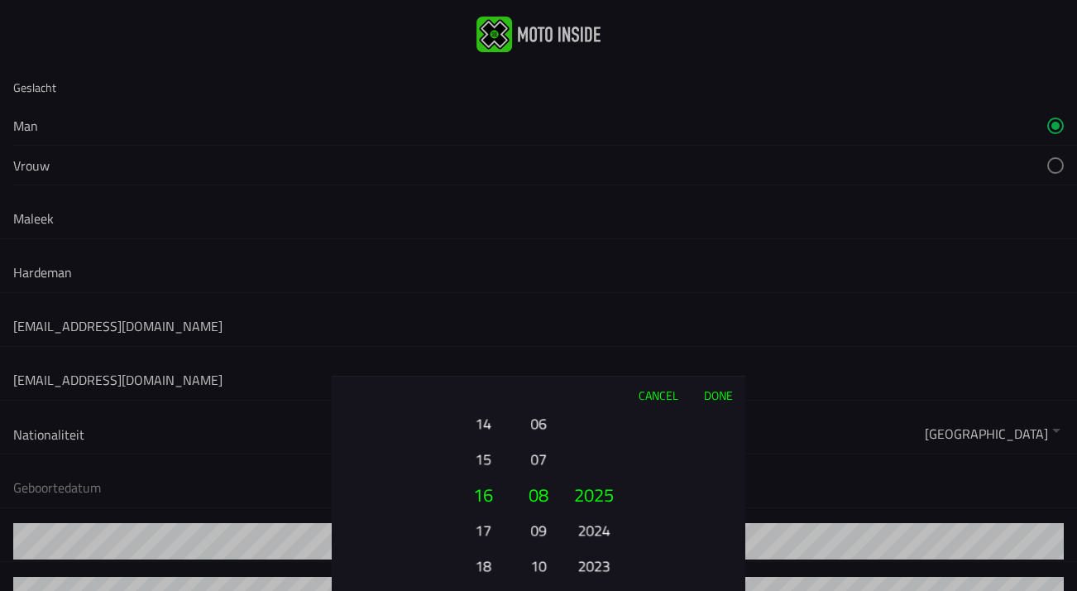
click at [485, 466] on button "15" at bounding box center [483, 458] width 46 height 29
click at [540, 424] on button "06" at bounding box center [538, 423] width 23 height 29
click at [598, 535] on button "2024" at bounding box center [594, 529] width 46 height 29
click at [602, 542] on button "2023" at bounding box center [594, 529] width 46 height 29
click at [604, 545] on ion-picker-column "2025 2024 2023 2022 2021 2020 2019 2018 2017 2016 2015 2014 2013 2012 2011 2010…" at bounding box center [652, 502] width 186 height 178
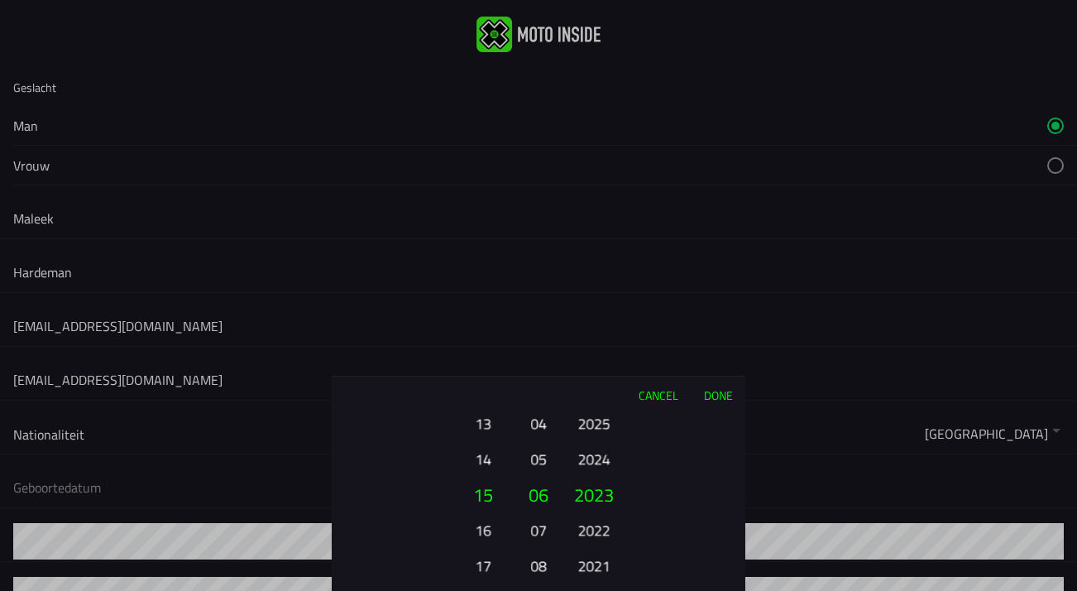
click at [603, 572] on button "2021" at bounding box center [594, 565] width 46 height 29
click at [603, 573] on button "2019" at bounding box center [594, 565] width 46 height 29
click at [598, 530] on button "2018" at bounding box center [594, 529] width 46 height 29
click at [714, 395] on button "Done" at bounding box center [718, 394] width 55 height 36
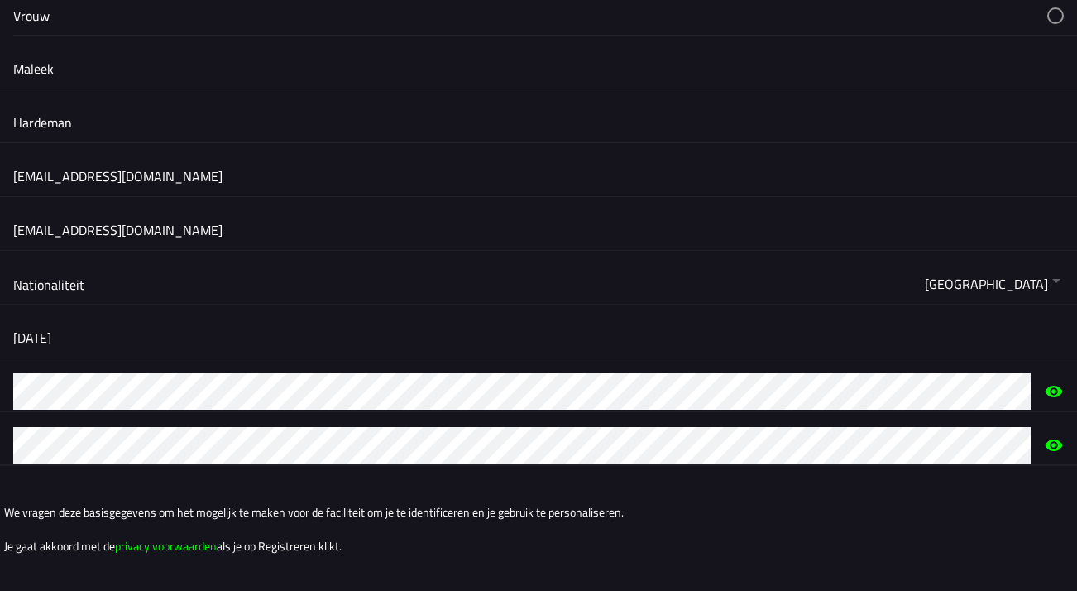
scroll to position [237, 0]
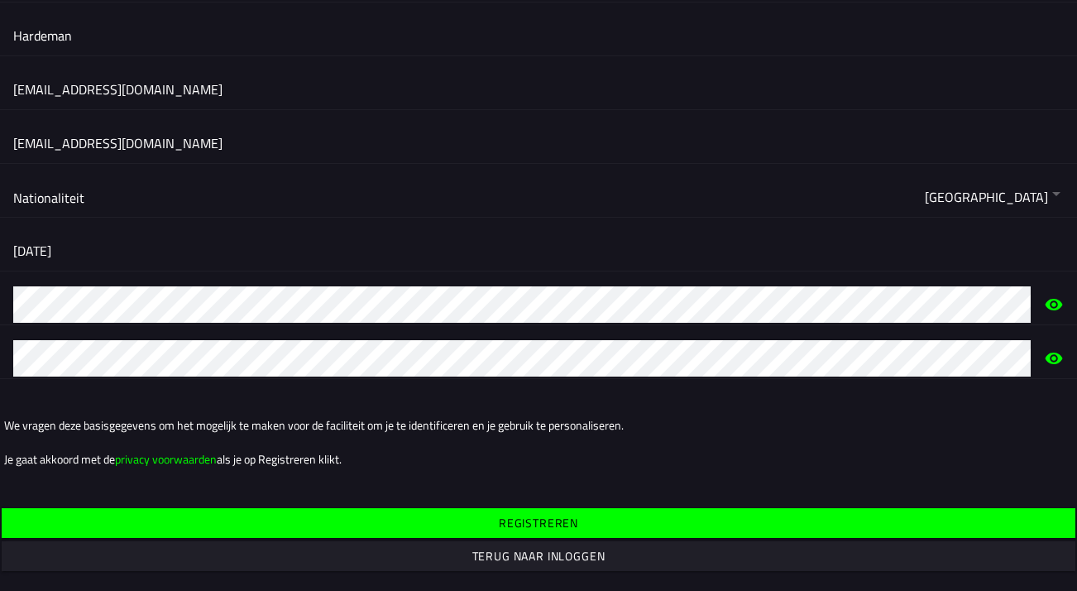
click at [314, 514] on span "Registreren" at bounding box center [538, 523] width 1048 height 30
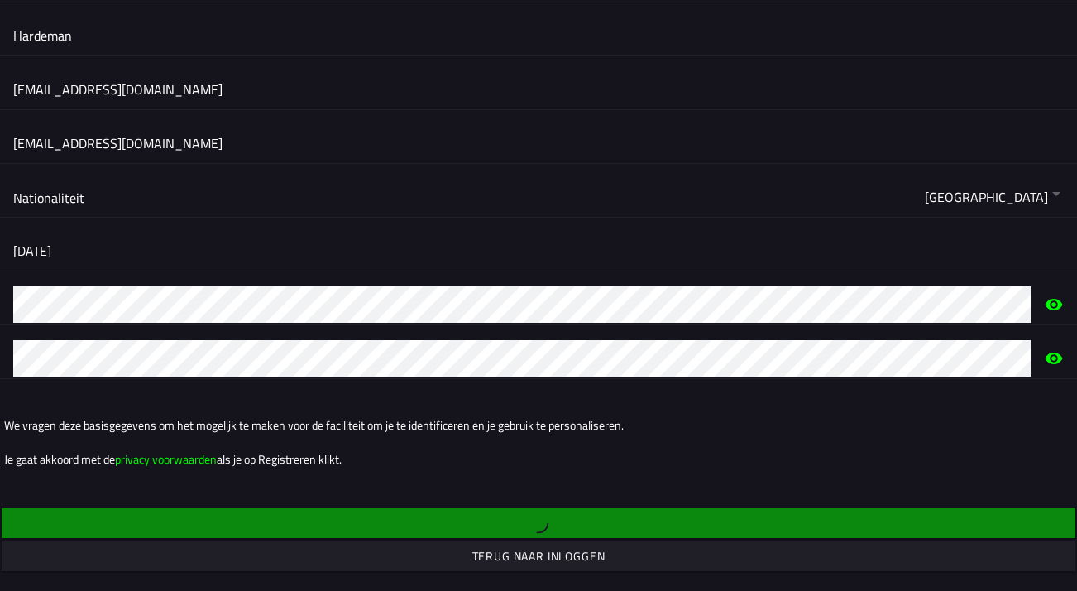
scroll to position [0, 0]
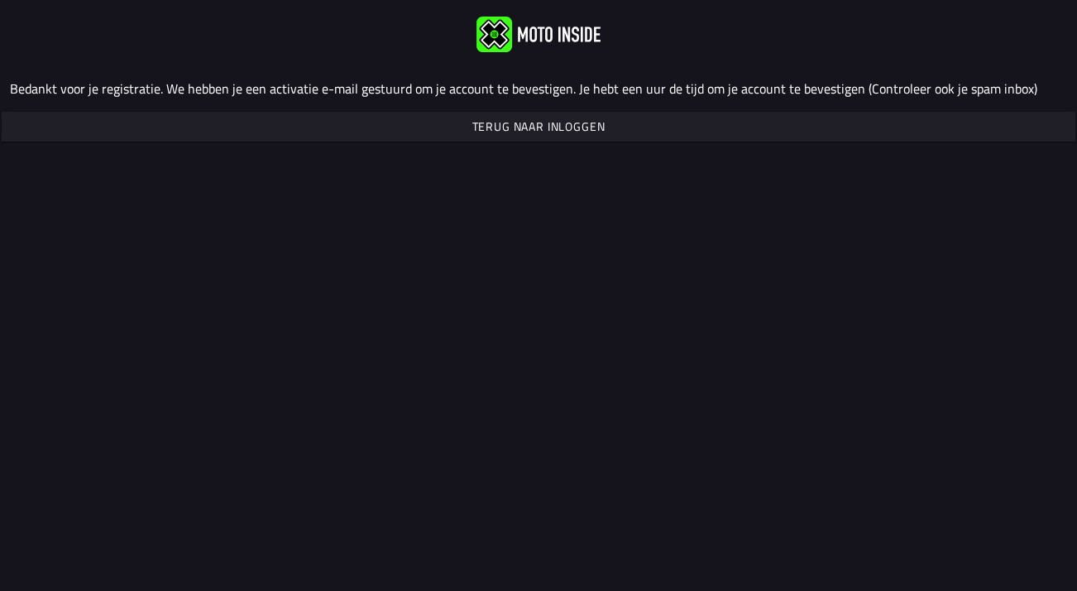
click at [569, 135] on span "Terug naar inloggen" at bounding box center [538, 127] width 1048 height 30
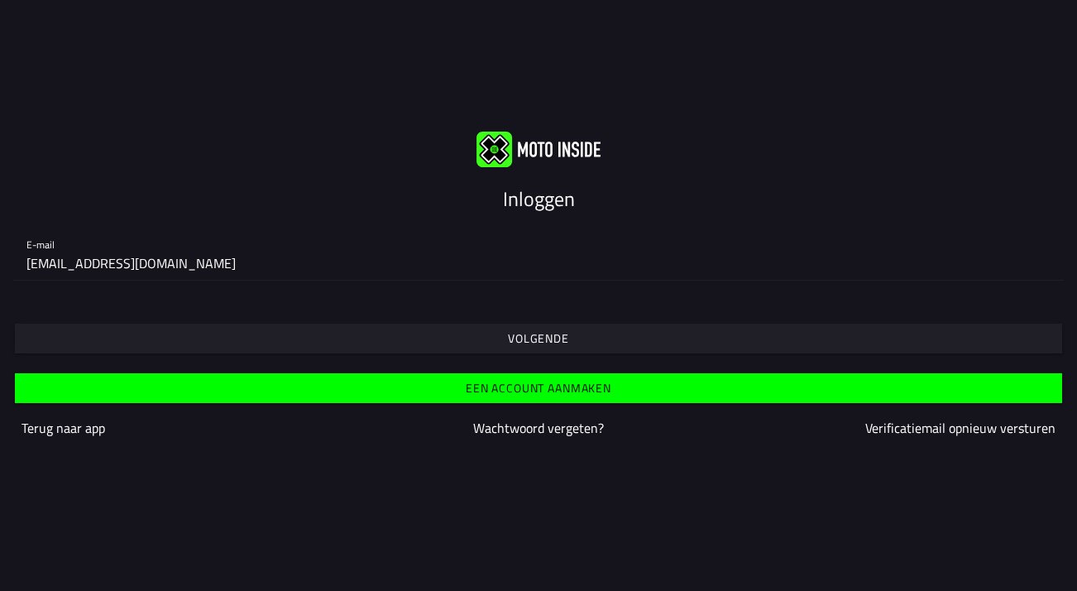
type input "[EMAIL_ADDRESS][DOMAIN_NAME]"
click at [0, 0] on slot "Volgende" at bounding box center [0, 0] width 0 height 0
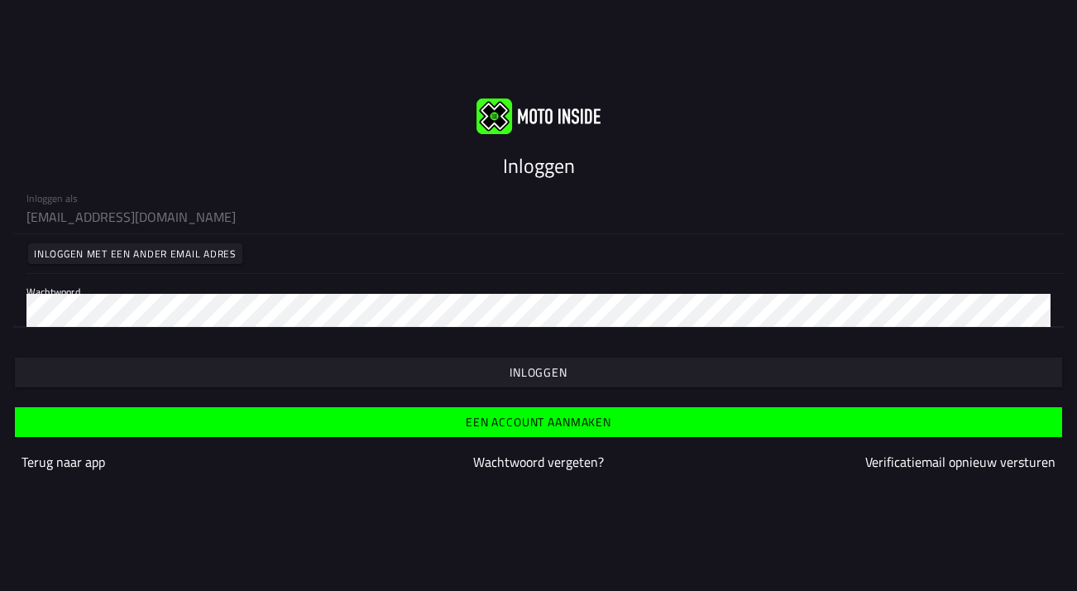
click at [0, 0] on slot "Inloggen" at bounding box center [0, 0] width 0 height 0
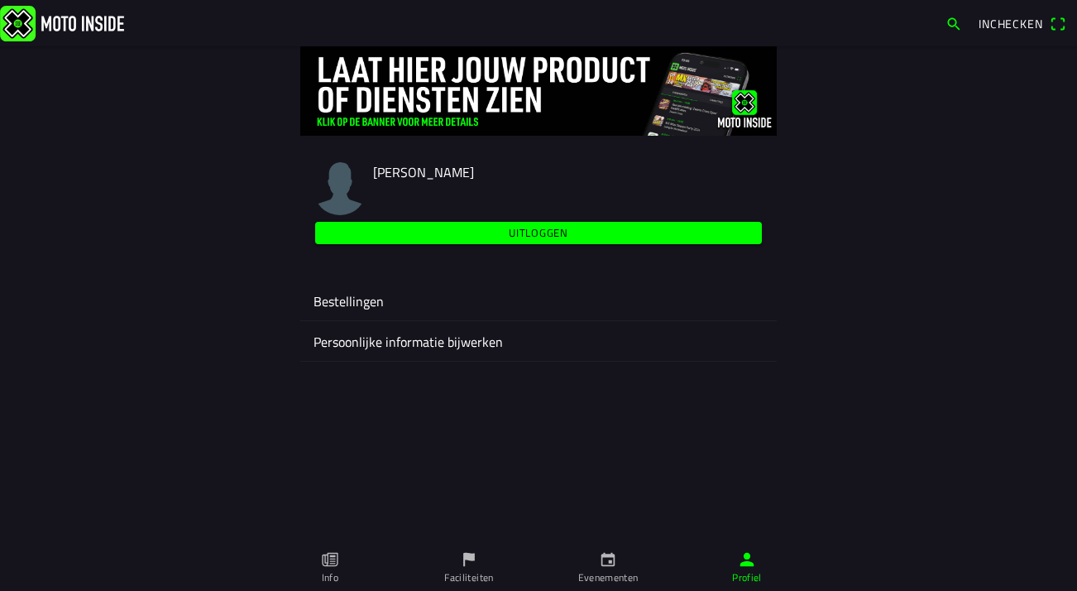
click at [393, 300] on ion-label "Bestellingen" at bounding box center [539, 301] width 450 height 20
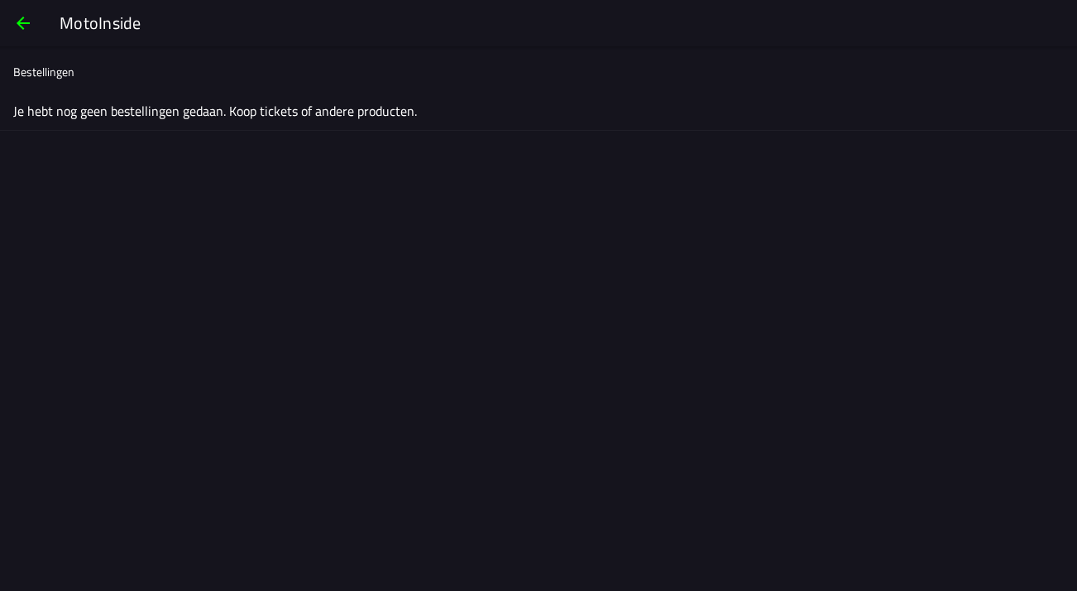
click at [21, 22] on span "button" at bounding box center [23, 23] width 20 height 40
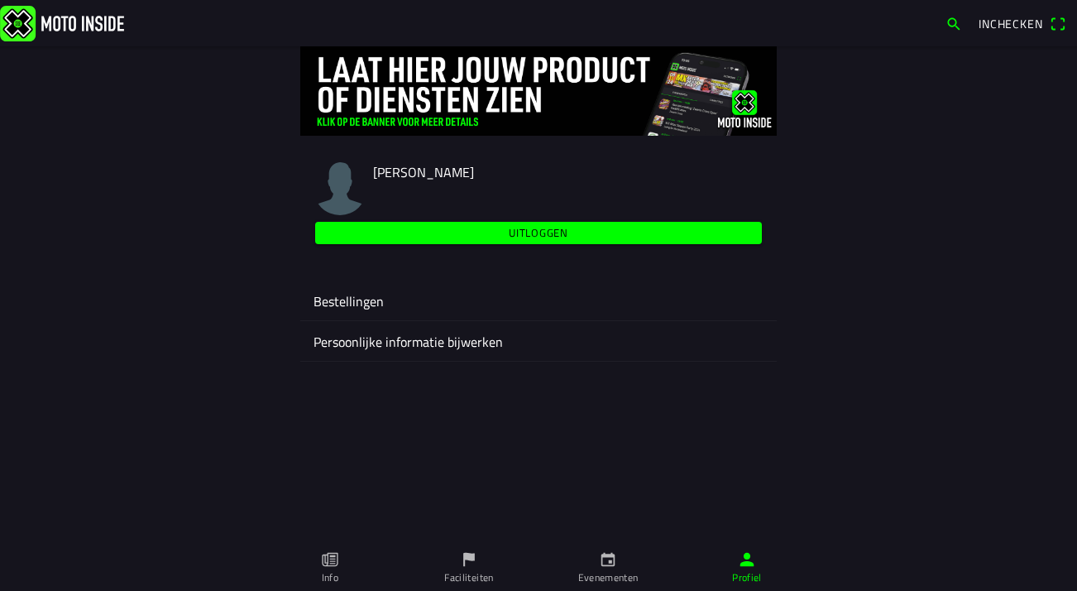
click at [464, 562] on icon "flag" at bounding box center [469, 560] width 12 height 14
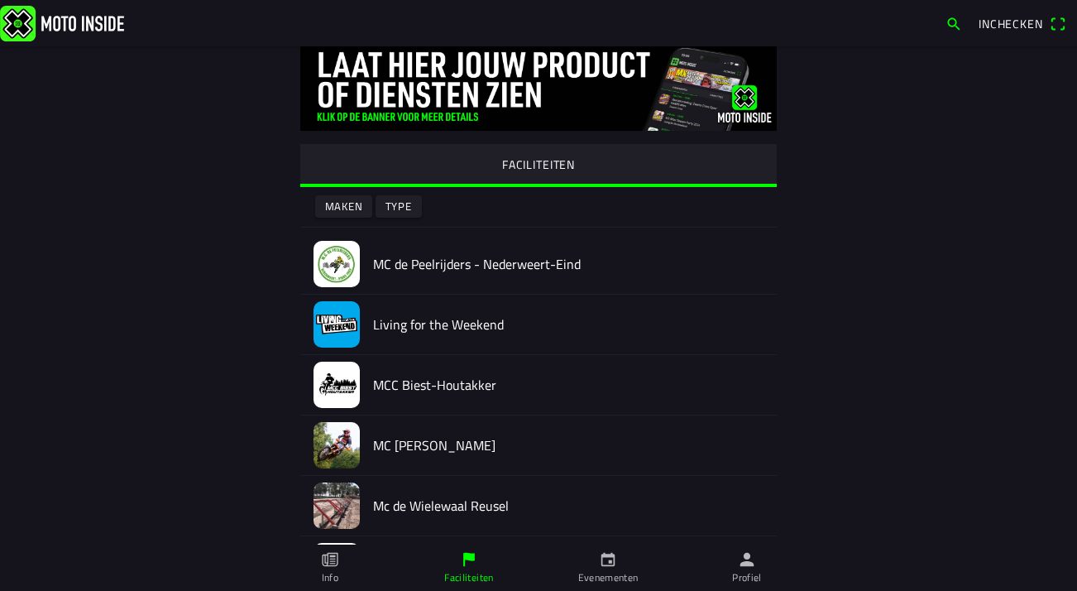
scroll to position [14, 0]
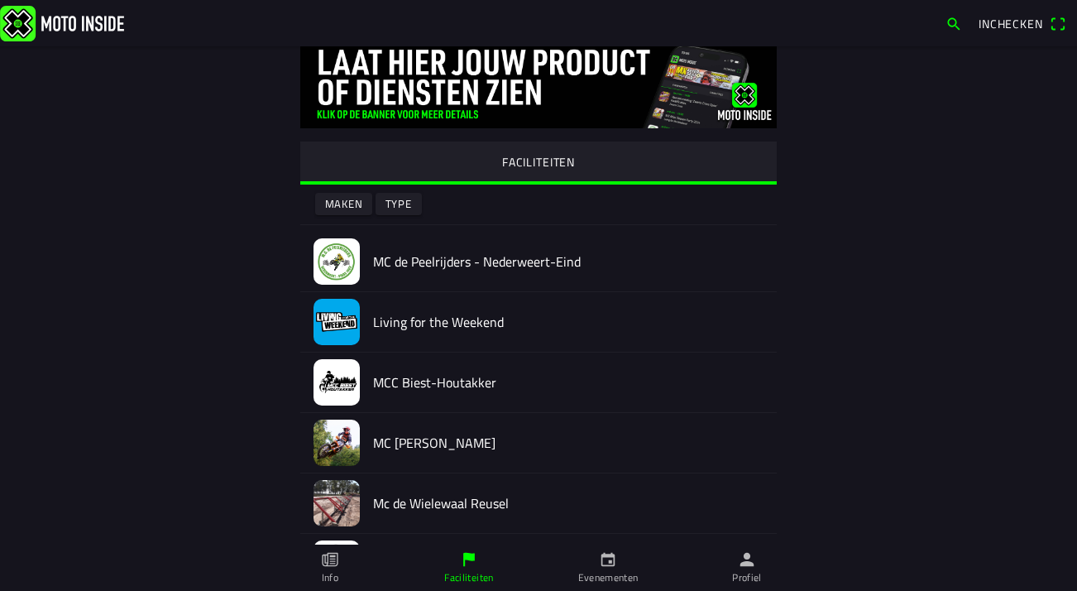
click at [618, 575] on ion-label "Evenementen" at bounding box center [608, 577] width 60 height 15
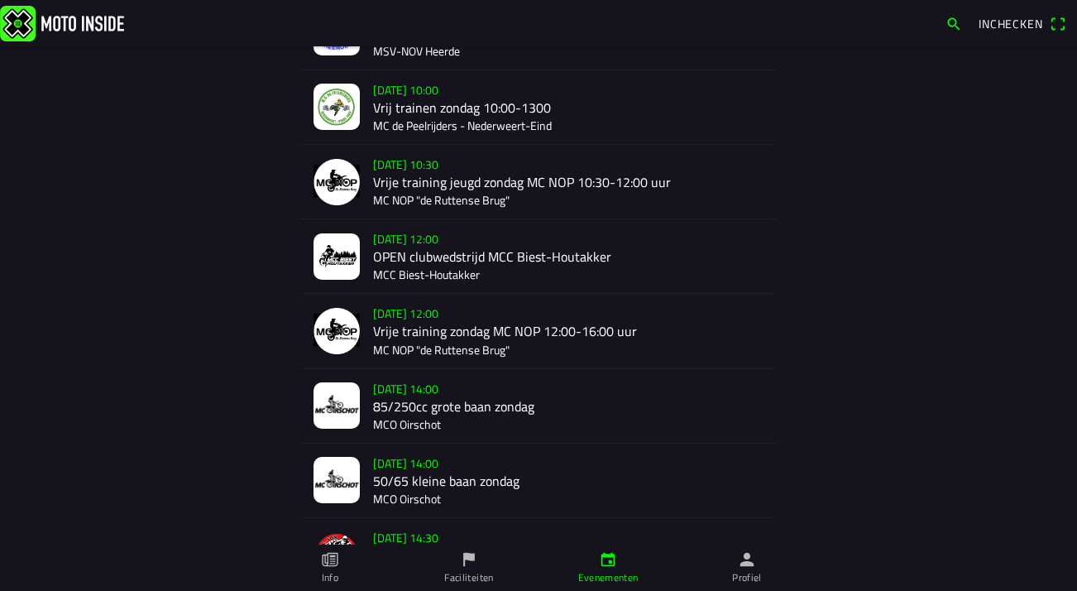
scroll to position [340, 0]
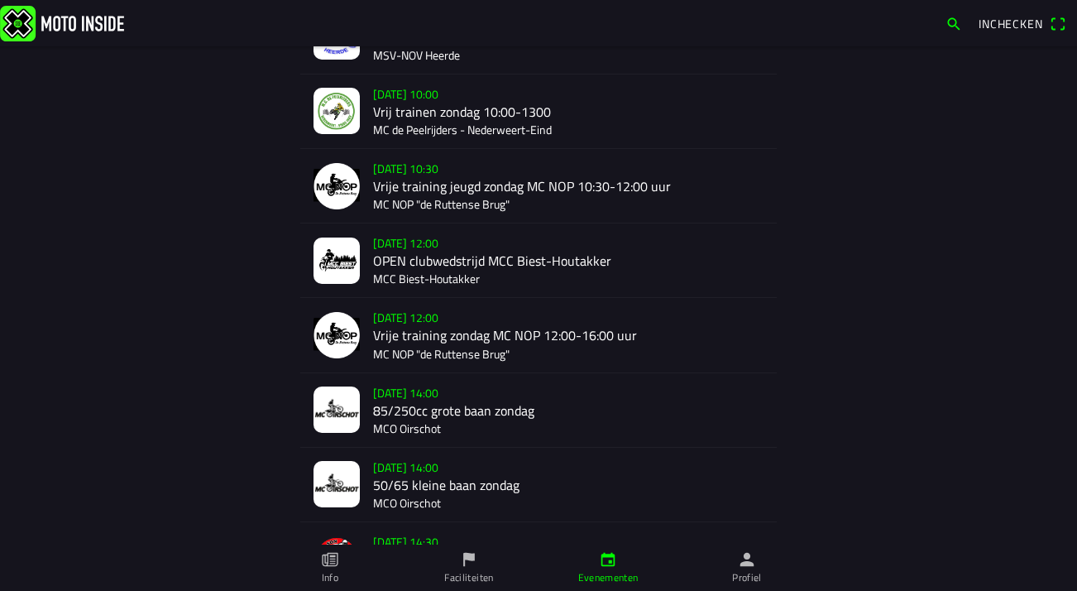
click at [568, 218] on div "[DATE] 10:30 Vrije training jeugd zondag MC NOP 10:30-12:00 uur MC NOP "de Rutt…" at bounding box center [568, 186] width 390 height 74
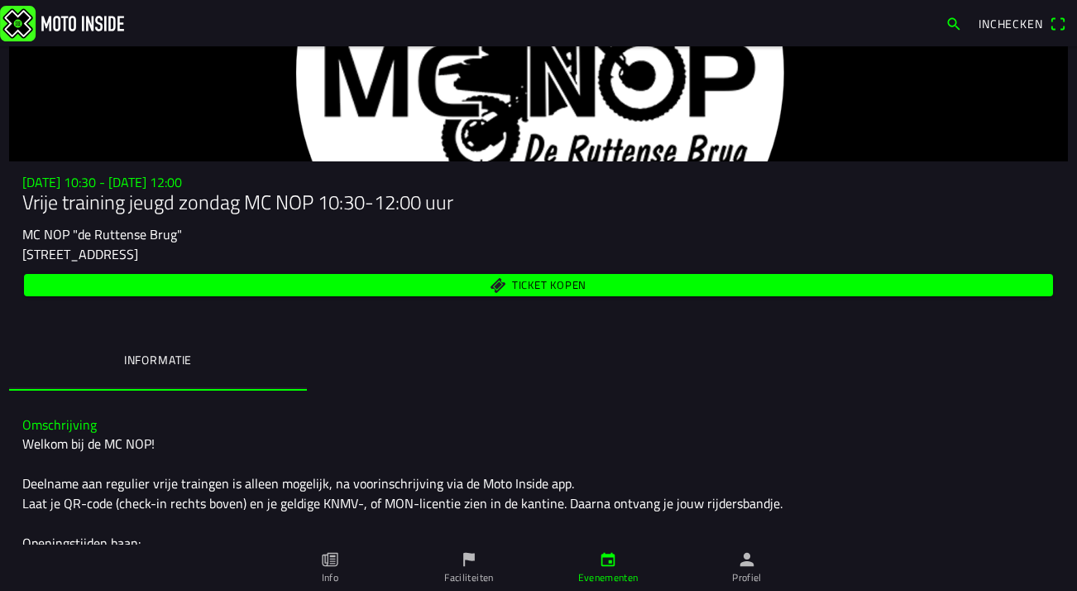
scroll to position [69, 0]
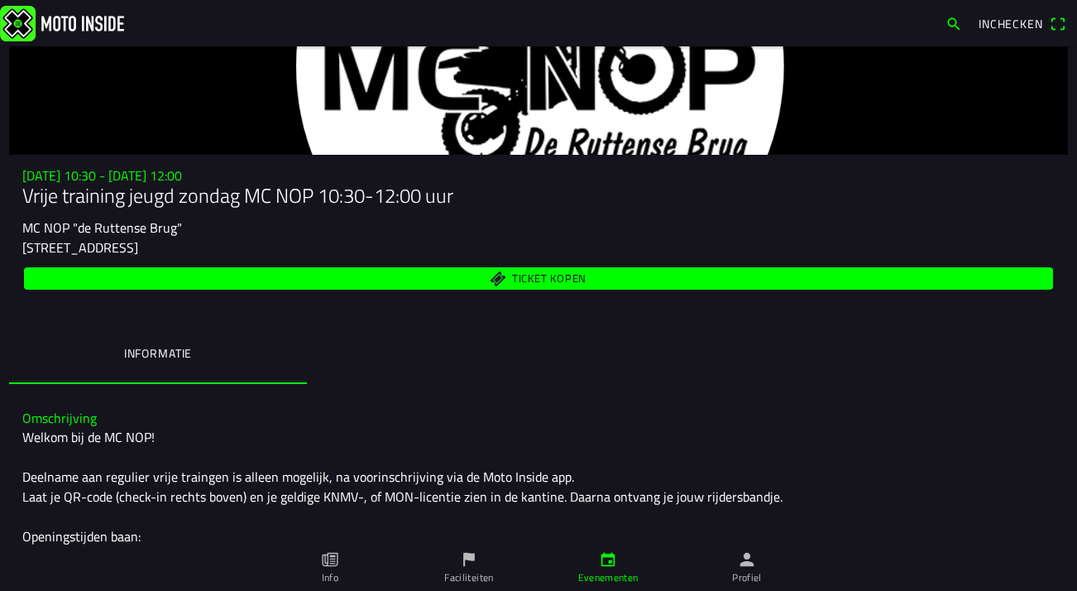
click at [447, 275] on span "Ticket kopen" at bounding box center [539, 278] width 1010 height 22
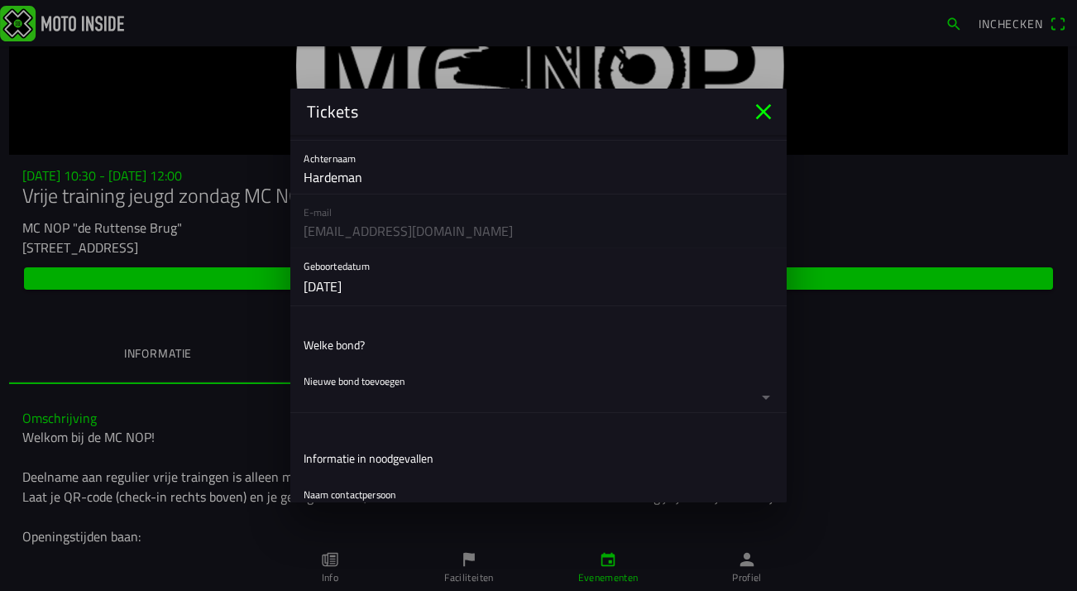
scroll to position [150, 0]
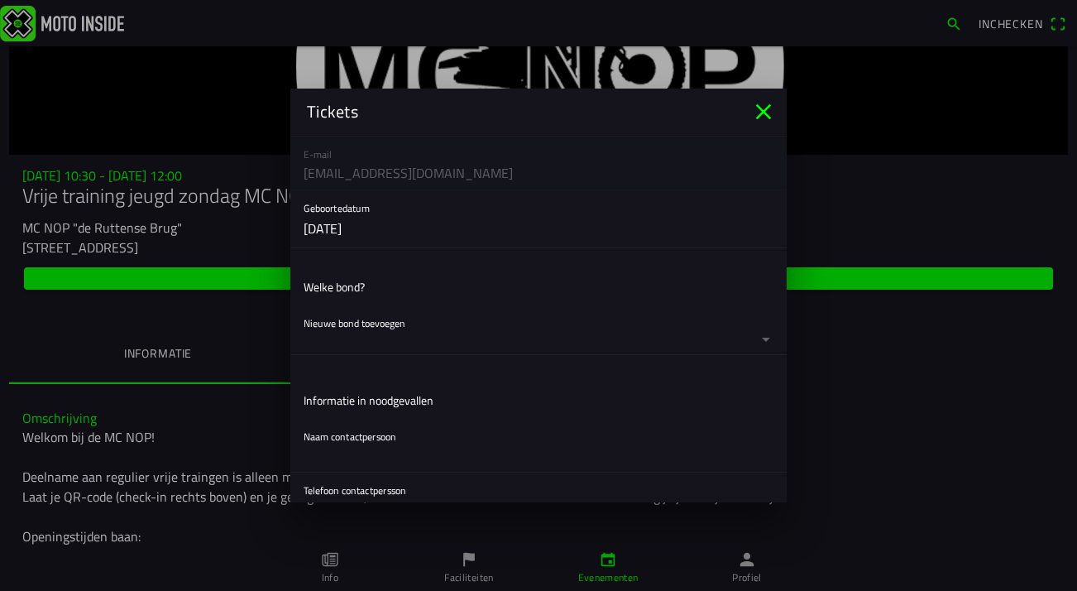
click at [434, 326] on button "button" at bounding box center [545, 329] width 483 height 49
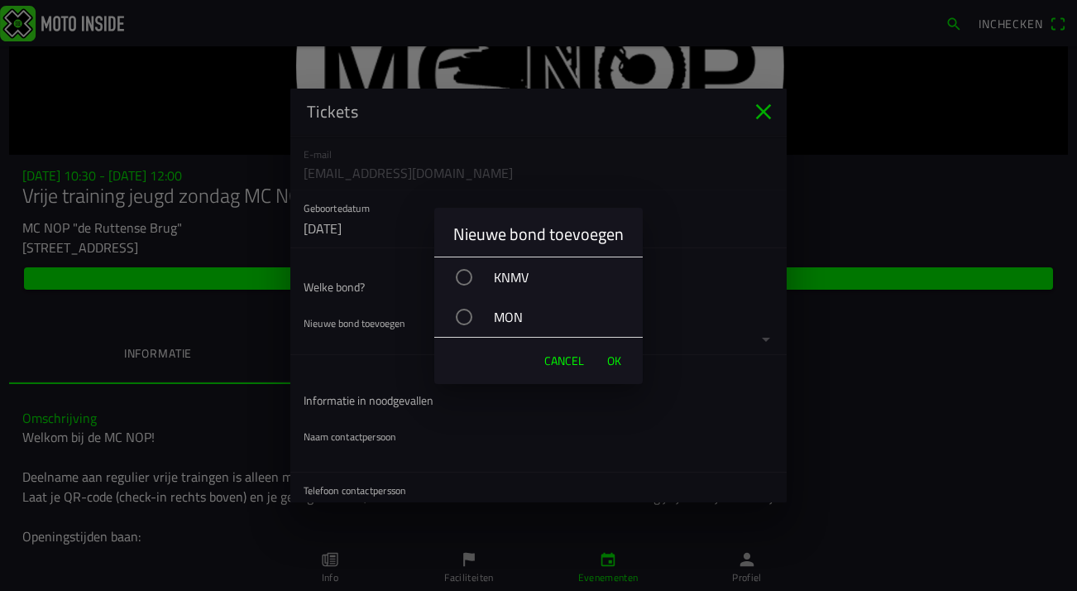
click at [476, 272] on div "KNMV" at bounding box center [547, 276] width 192 height 41
click at [612, 362] on span "OK" at bounding box center [614, 360] width 14 height 17
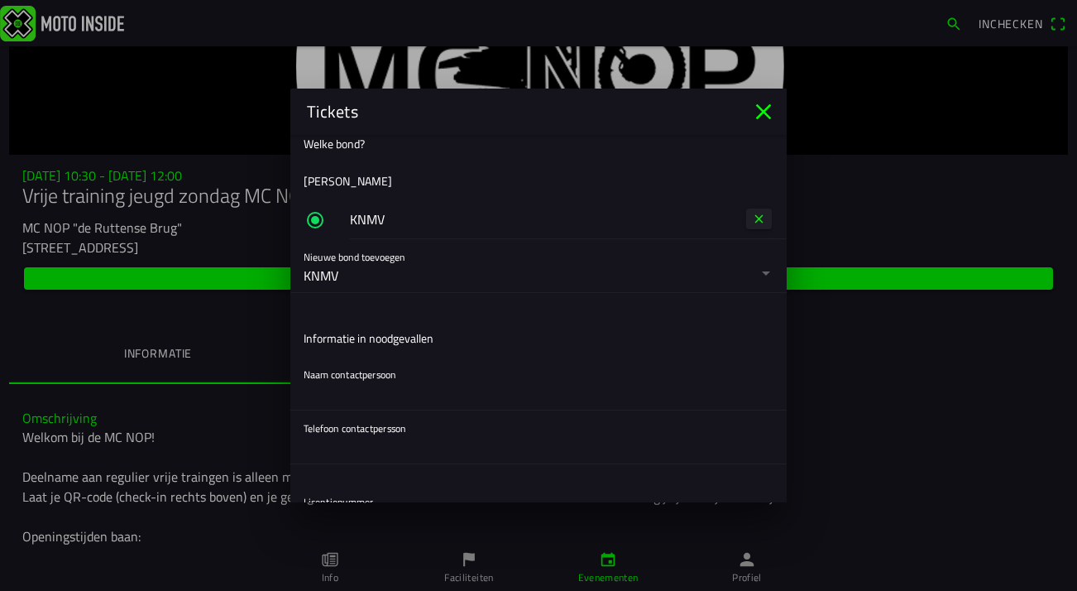
scroll to position [294, 0]
click at [398, 381] on input "text" at bounding box center [539, 392] width 470 height 33
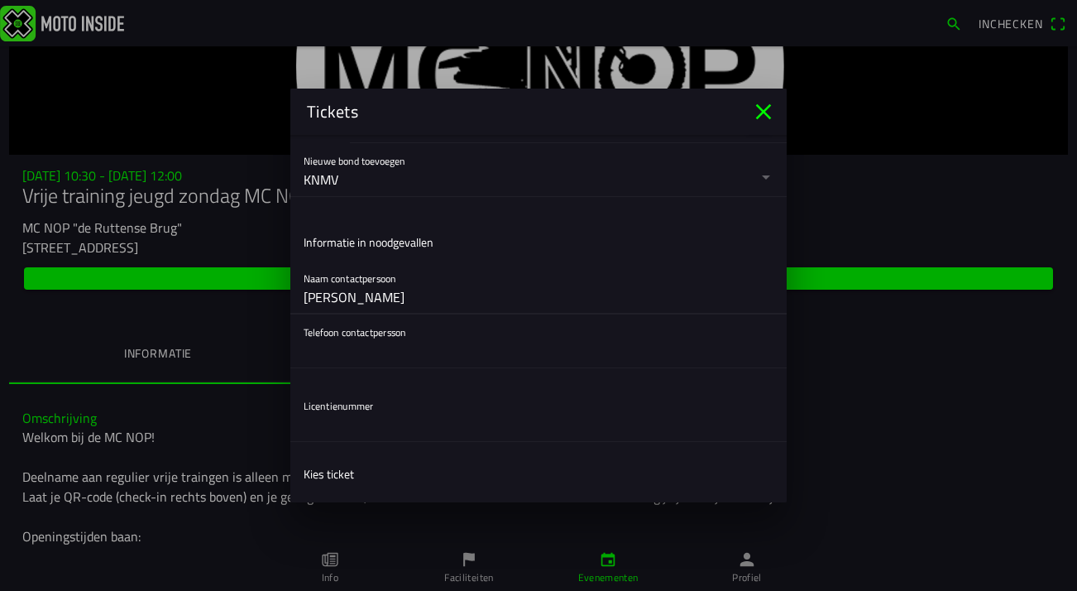
scroll to position [390, 0]
type input "[PERSON_NAME]"
click at [330, 347] on input "text" at bounding box center [539, 349] width 470 height 33
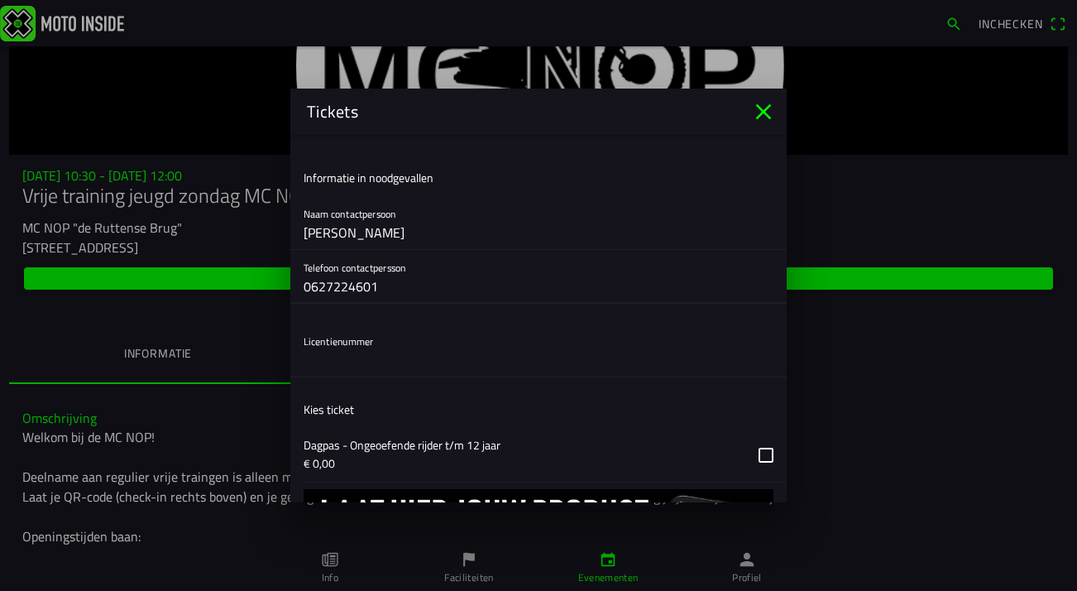
type input "0627224601"
click at [327, 363] on input "text" at bounding box center [539, 359] width 470 height 33
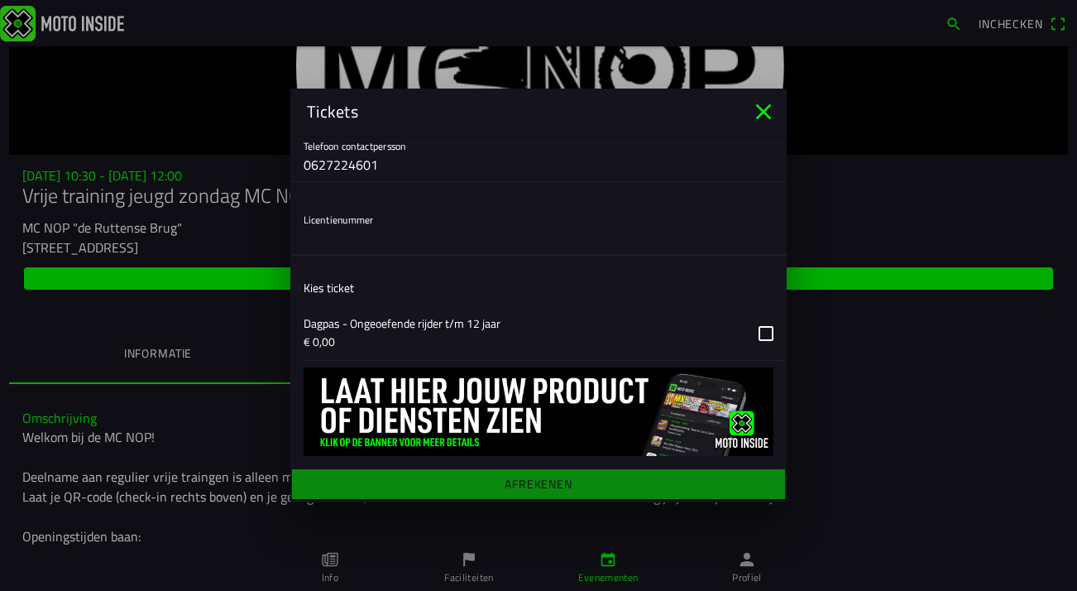
click at [762, 328] on button "button" at bounding box center [545, 333] width 483 height 54
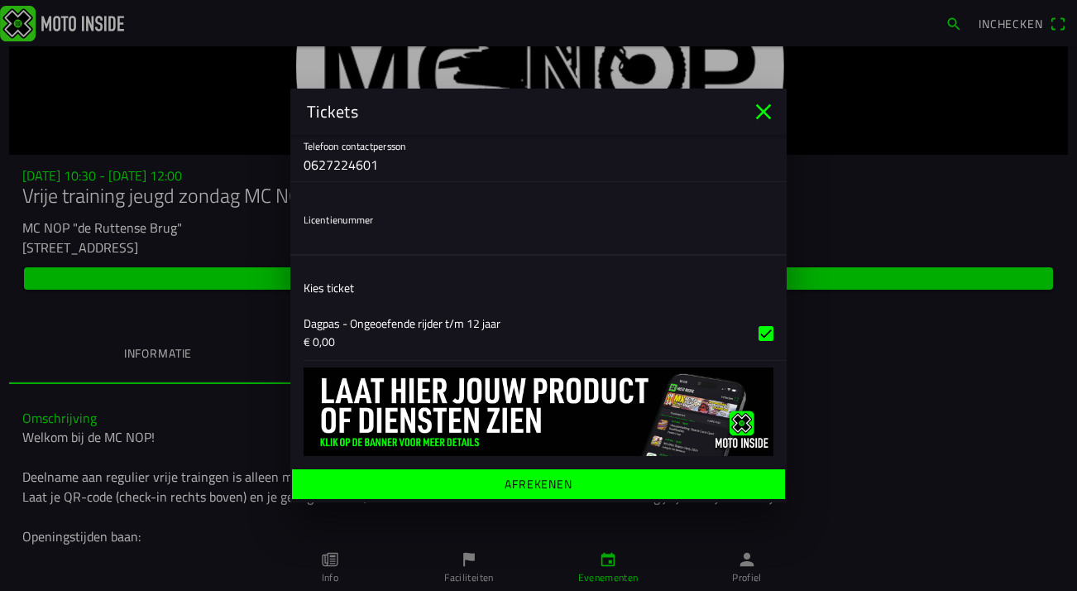
click at [443, 225] on input "text" at bounding box center [539, 238] width 470 height 33
type input "940108"
click at [519, 490] on ion-label "Afrekenen" at bounding box center [539, 484] width 68 height 12
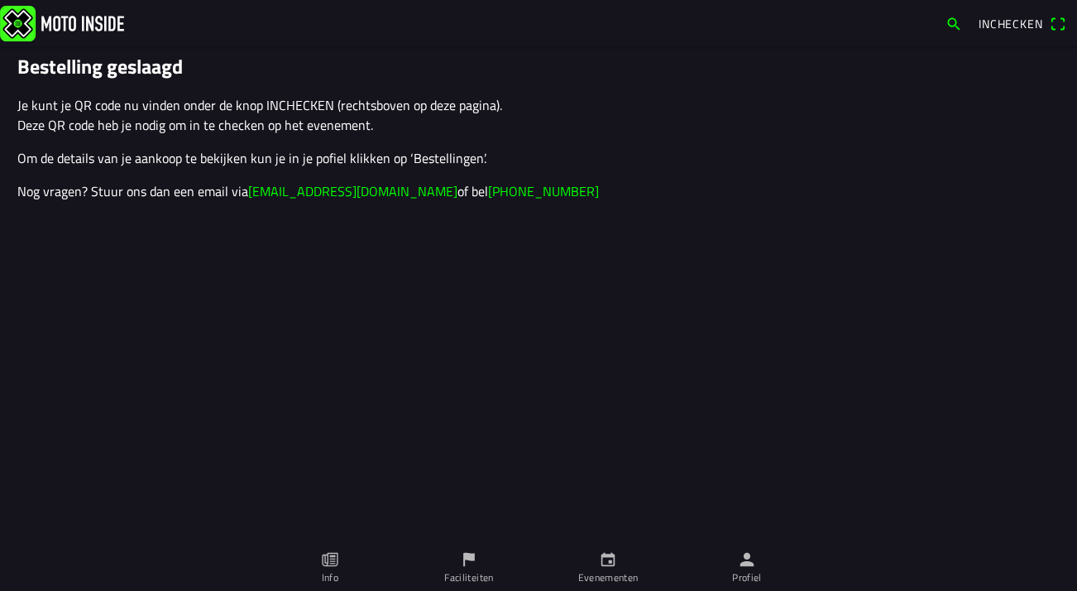
click at [742, 570] on ion-label "Profiel" at bounding box center [747, 577] width 30 height 15
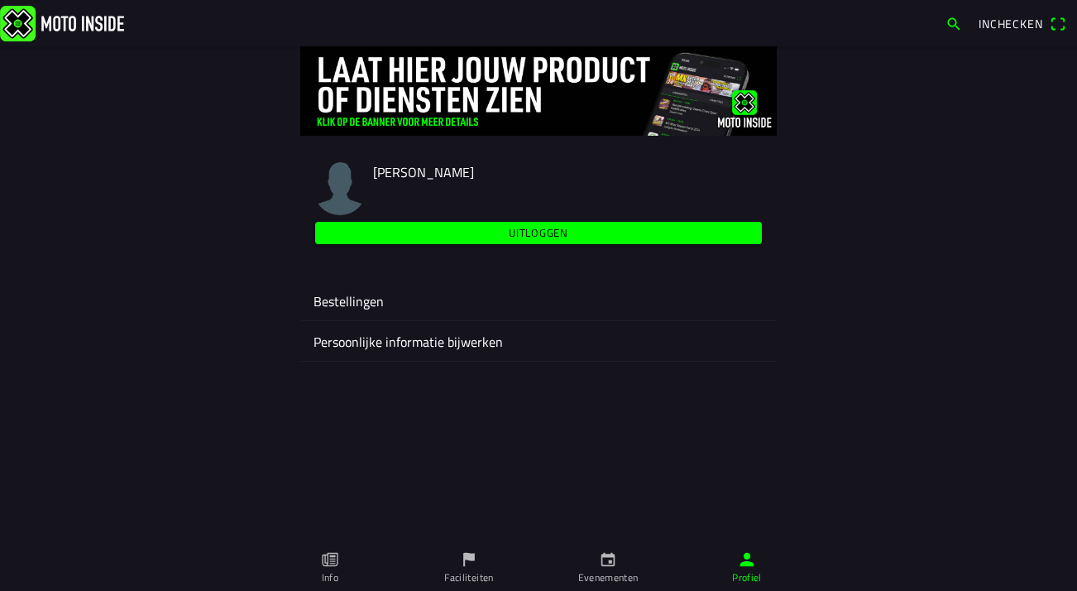
click at [385, 302] on ion-label "Bestellingen" at bounding box center [539, 301] width 450 height 20
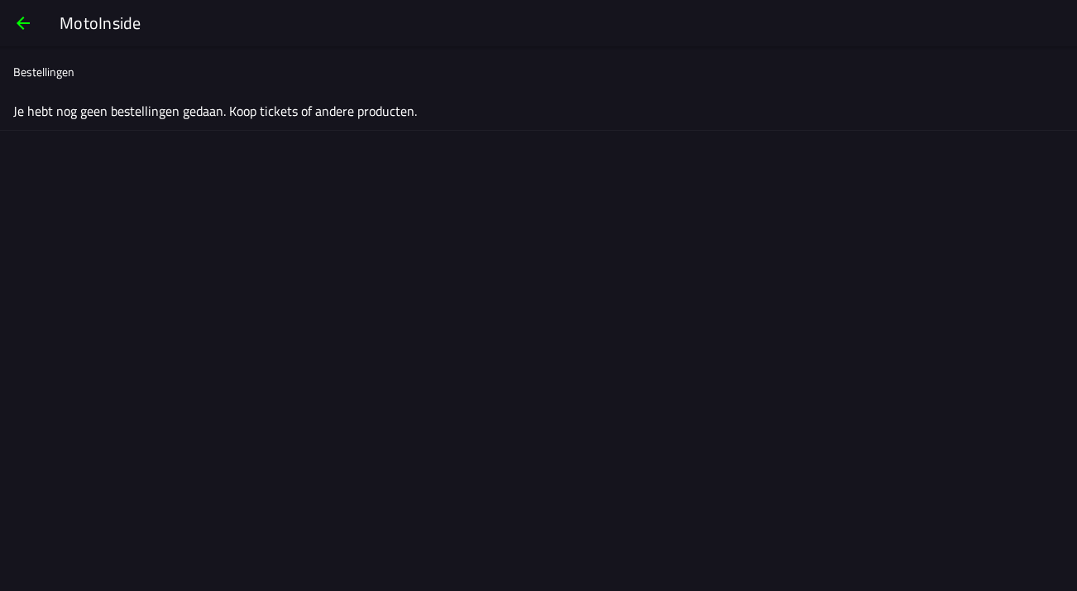
click at [28, 26] on span "button" at bounding box center [23, 23] width 20 height 40
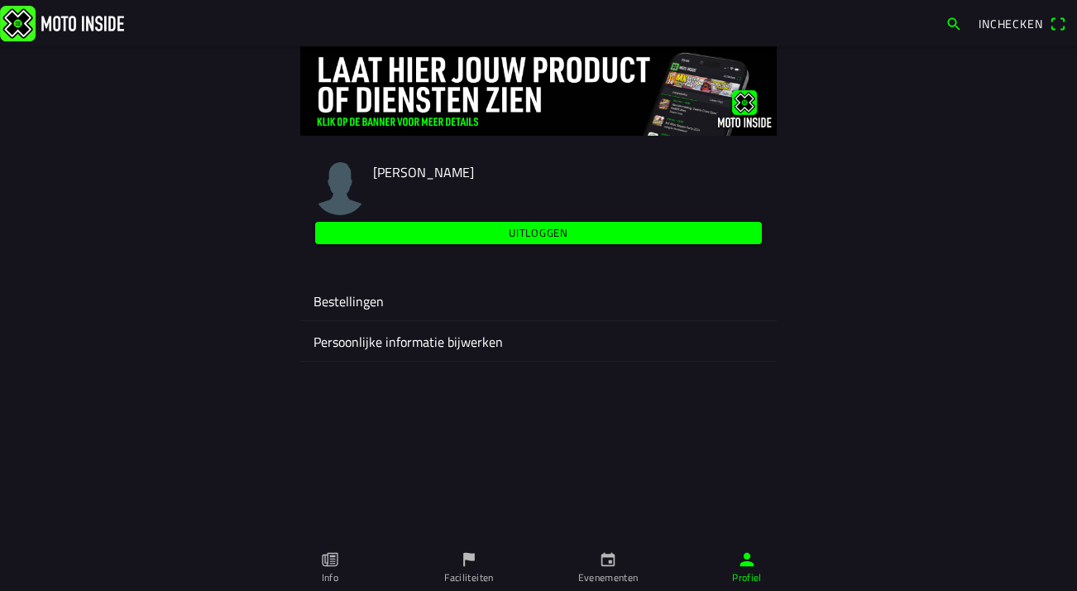
click at [355, 343] on ion-label "Persoonlijke informatie bijwerken" at bounding box center [539, 342] width 450 height 20
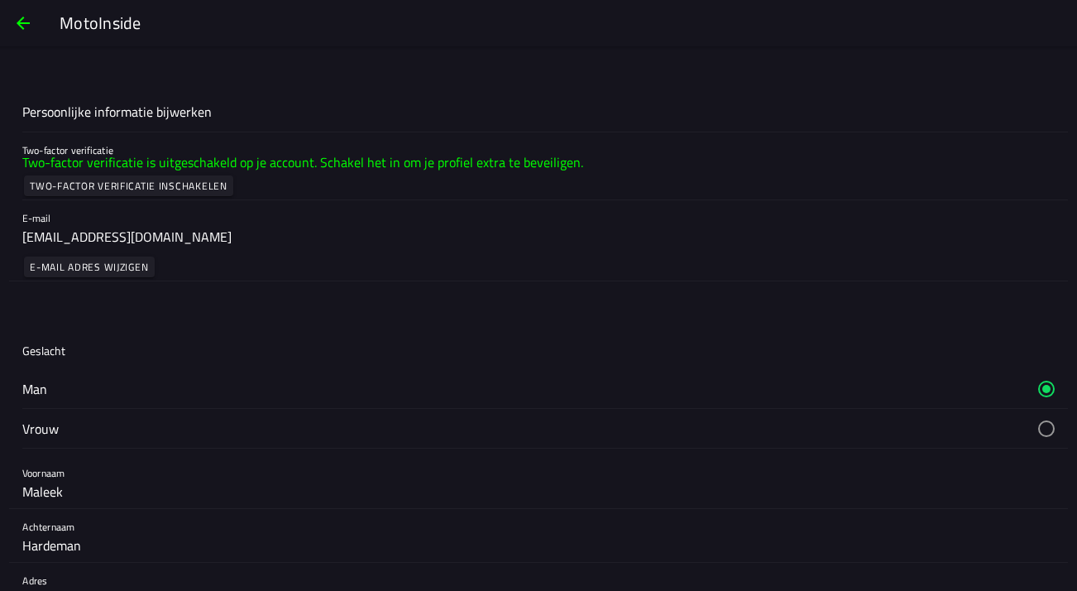
click at [26, 21] on span "button" at bounding box center [23, 23] width 20 height 40
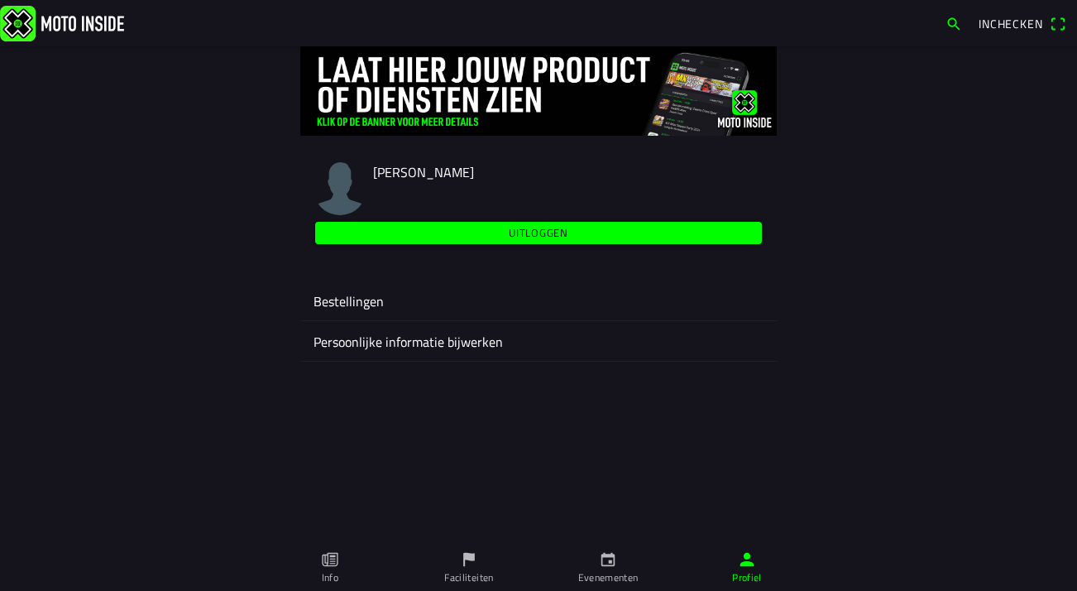
click at [371, 304] on ion-label "Bestellingen" at bounding box center [539, 301] width 450 height 20
